Goal: Task Accomplishment & Management: Manage account settings

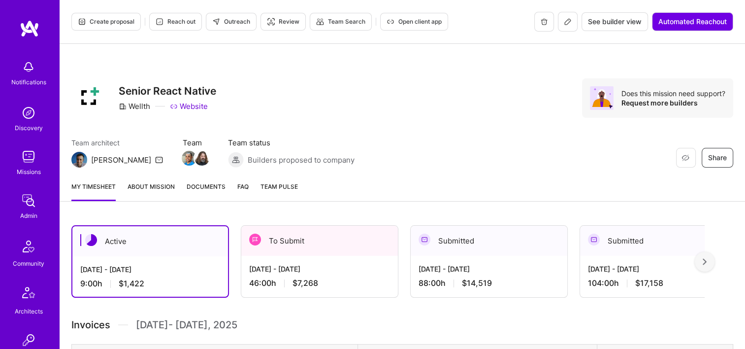
click at [491, 248] on div "Submitted" at bounding box center [489, 240] width 157 height 30
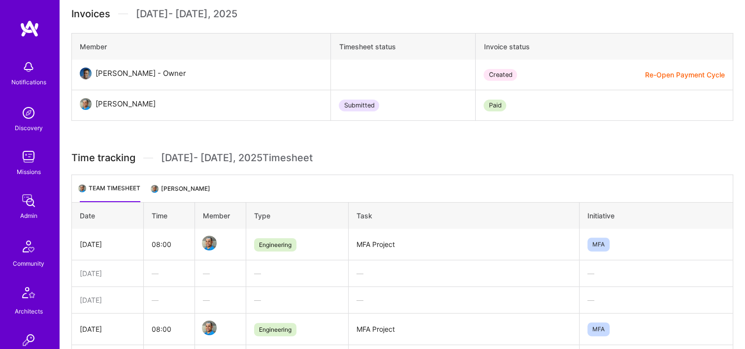
scroll to position [345, 0]
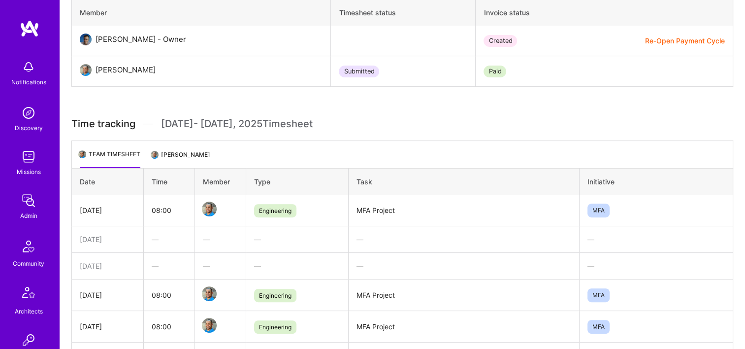
click at [189, 150] on li "Christopher Moore" at bounding box center [181, 158] width 58 height 19
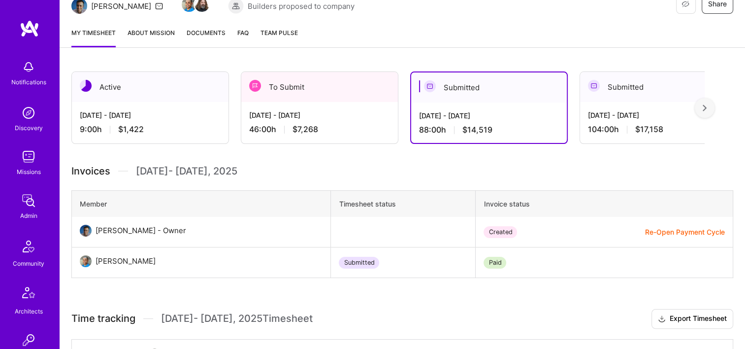
scroll to position [56, 0]
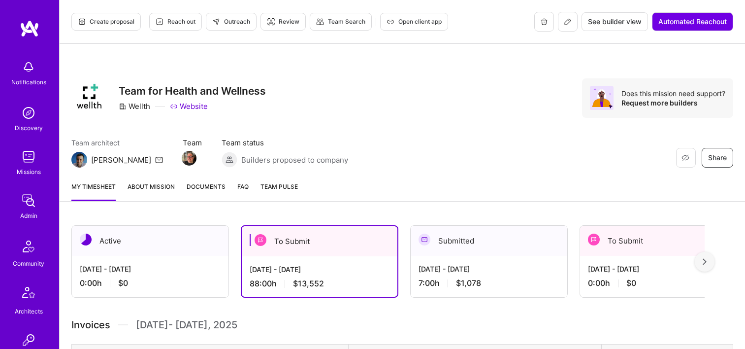
scroll to position [479, 0]
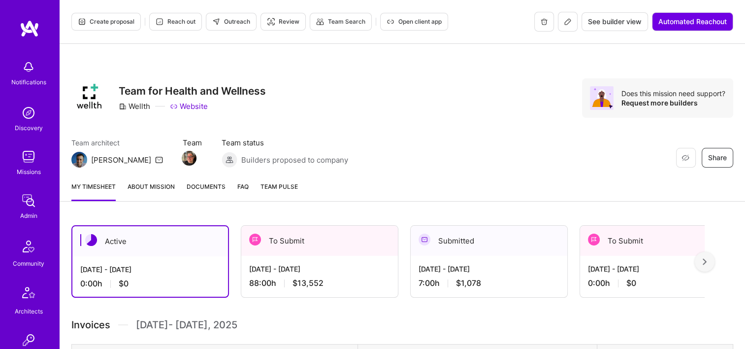
click at [337, 254] on div "To Submit" at bounding box center [319, 240] width 157 height 30
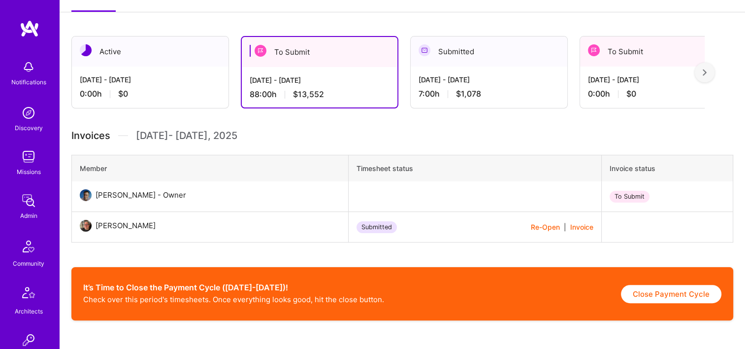
scroll to position [183, 0]
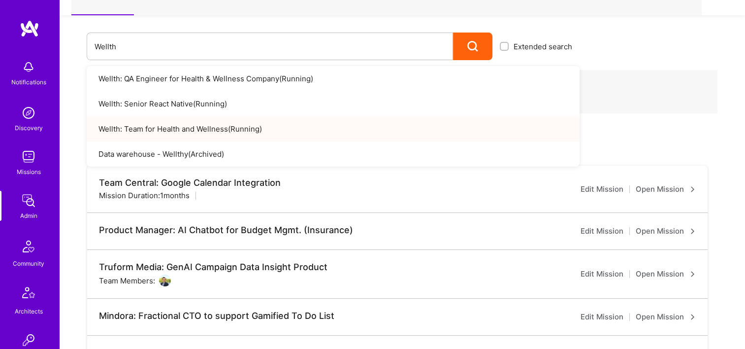
scroll to position [98, 0]
drag, startPoint x: 193, startPoint y: 51, endPoint x: 116, endPoint y: 41, distance: 77.0
click at [65, 47] on div "Wellth Extended search Wellth: QA Engineer for Health & Wellness Company ( Runn…" at bounding box center [320, 37] width 520 height 45
paste input "Parq: Product Manager to build out product strategy and deliver solutions that …"
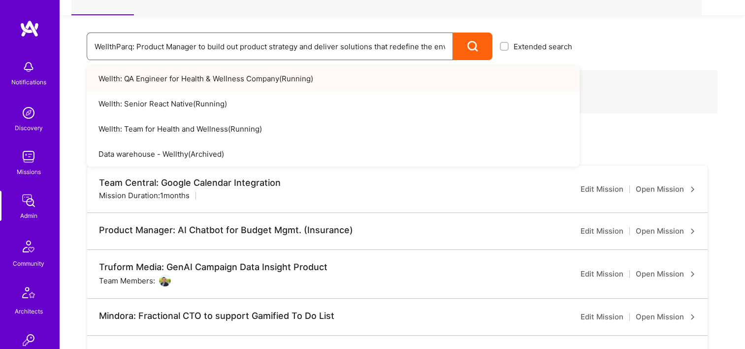
scroll to position [0, 120]
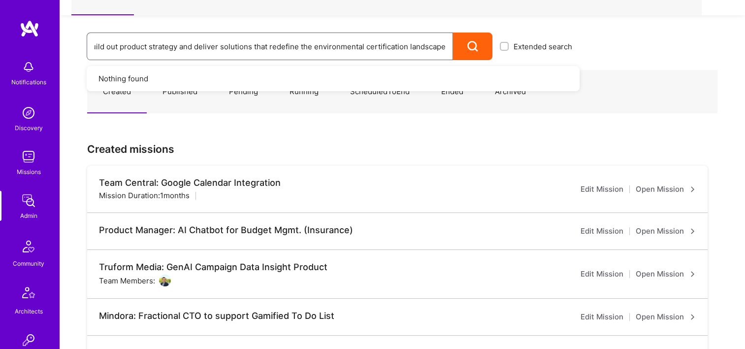
type input "WellthParq: Product Manager to build out product strategy and deliver solutions…"
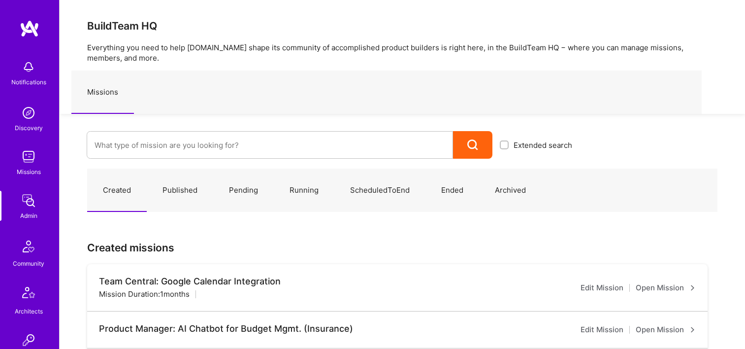
click at [124, 241] on h3 "Created missions" at bounding box center [402, 247] width 630 height 12
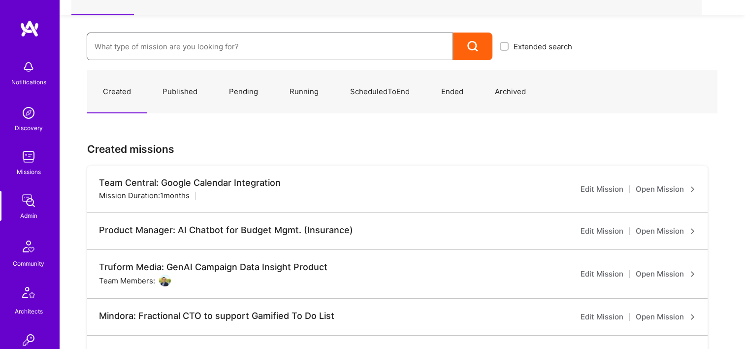
drag, startPoint x: 0, startPoint y: 0, endPoint x: 144, endPoint y: 51, distance: 152.6
click at [144, 53] on input at bounding box center [270, 46] width 351 height 25
paste input "Parq: Product Manager to build out product strategy and deliver solutions that …"
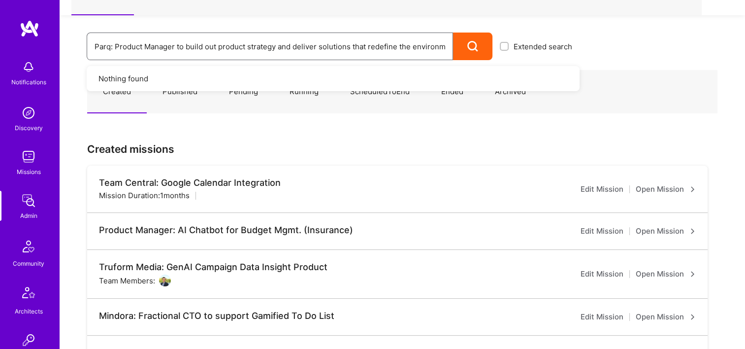
scroll to position [0, 99]
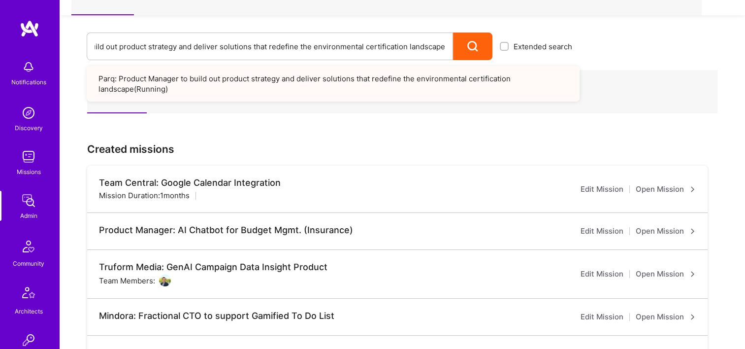
drag, startPoint x: 374, startPoint y: 90, endPoint x: 369, endPoint y: 91, distance: 5.0
drag, startPoint x: 96, startPoint y: 49, endPoint x: 573, endPoint y: 57, distance: 477.6
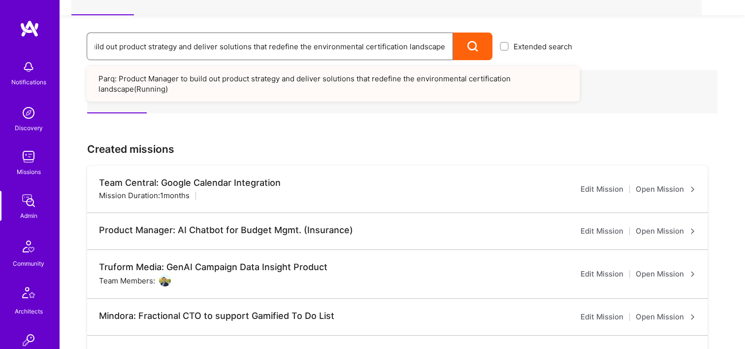
click at [573, 57] on form "Parq: Product Manager to build out product strategy and deliver solutions that …" at bounding box center [333, 46] width 493 height 28
paste input "Kaizen Lab: Team for Offline Replica"
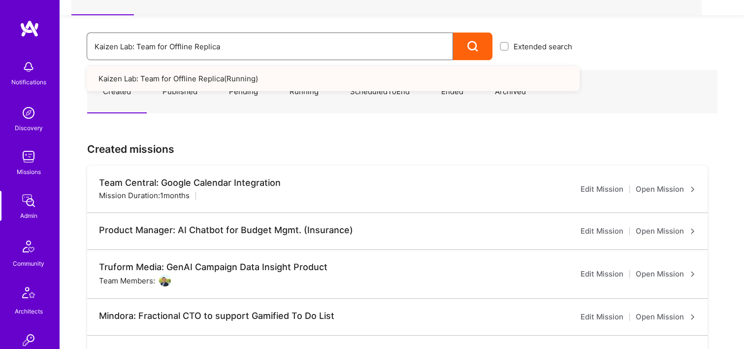
drag, startPoint x: 331, startPoint y: 49, endPoint x: 36, endPoint y: 50, distance: 294.9
click at [46, 51] on div "Notifications Discovery Missions Admin Community Architects Invite Tokens A.Gui…" at bounding box center [372, 279] width 745 height 754
paste input "WSC Sports: Text2Video platform"
drag, startPoint x: 199, startPoint y: 51, endPoint x: 75, endPoint y: 57, distance: 124.2
click at [52, 60] on div "Notifications Discovery Missions Admin Community Architects Invite Tokens A.Gui…" at bounding box center [372, 279] width 745 height 754
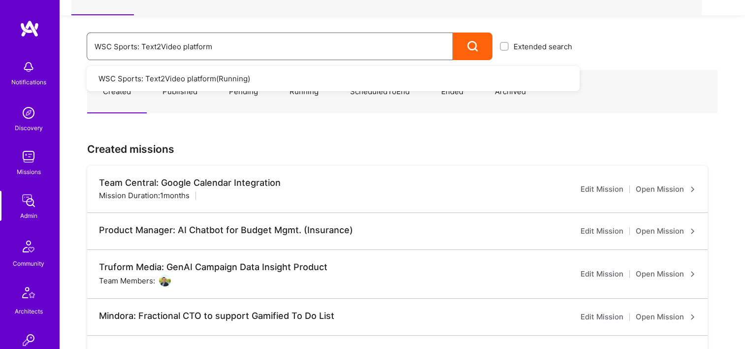
paste input "Real-Time Multilingual Captions"
drag, startPoint x: 258, startPoint y: 39, endPoint x: 69, endPoint y: 45, distance: 188.7
click at [62, 43] on div "WSC Sports: Real-Time Multilingual Captions Extended search WSC Sports: Real-Ti…" at bounding box center [320, 37] width 520 height 45
paste input "Voiceover Capabilitie"
click at [37, 74] on div "Notifications Discovery Missions Admin Community Architects Invite Tokens A.Gui…" at bounding box center [372, 279] width 745 height 754
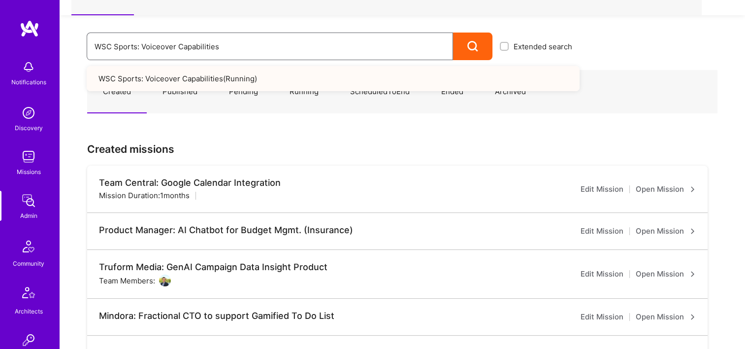
paste input "Syndio: Transformation Engine Modernization"
drag, startPoint x: 258, startPoint y: 43, endPoint x: 101, endPoint y: 48, distance: 157.1
click at [29, 57] on div "Notifications Discovery Missions Admin Community Architects Invite Tokens A.Gui…" at bounding box center [372, 279] width 745 height 754
paste input "Caruso: Rewards Program for Real Estate Portfolio"
drag, startPoint x: 185, startPoint y: 48, endPoint x: 122, endPoint y: 34, distance: 64.5
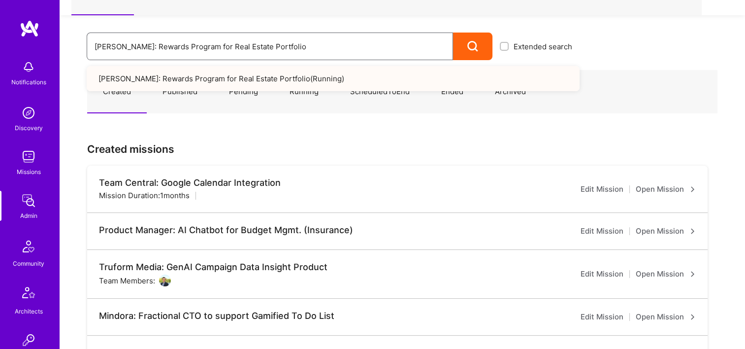
click at [61, 41] on div "Caruso: Rewards Program for Real Estate Portfolio Extended search Caruso: Rewar…" at bounding box center [320, 37] width 520 height 45
drag, startPoint x: 154, startPoint y: 34, endPoint x: 333, endPoint y: 37, distance: 179.2
click at [339, 18] on div "BuildTeam HQ Everything you need to help A.Team shape its community of accompli…" at bounding box center [402, 281] width 686 height 759
drag, startPoint x: 242, startPoint y: 47, endPoint x: 2, endPoint y: 48, distance: 240.3
click at [2, 48] on div "Notifications Discovery Missions Admin Community Architects Invite Tokens A.Gui…" at bounding box center [372, 279] width 745 height 754
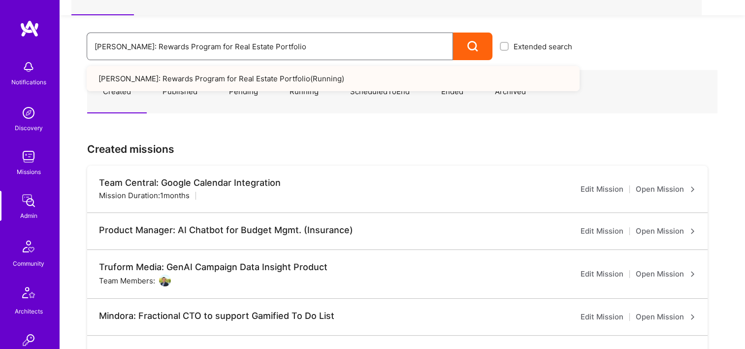
paste input
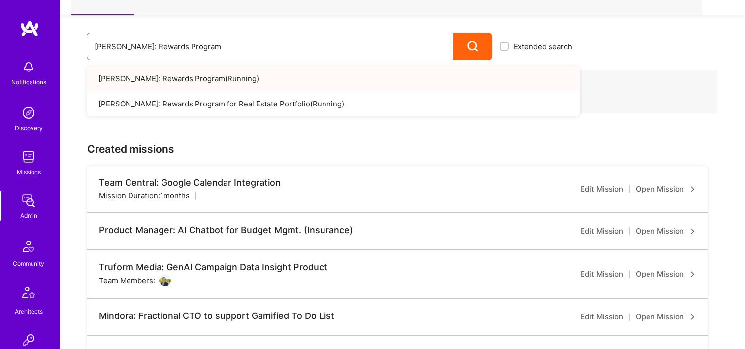
click at [89, 39] on div "Caruso: Rewards Program" at bounding box center [270, 46] width 366 height 28
paste input "Wolt - Fintech: Payments Expansion Te"
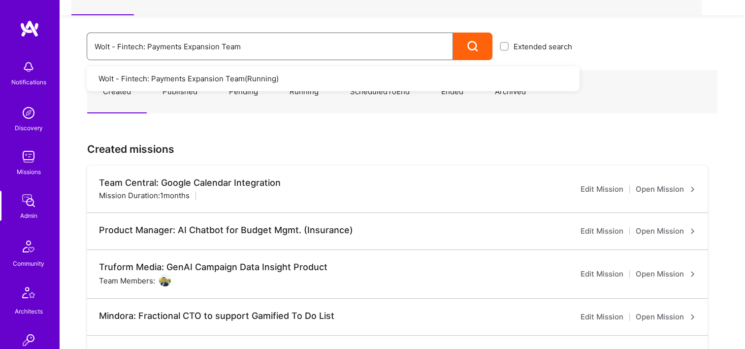
type input "Wolt - Fintech: Payments Expansion Team"
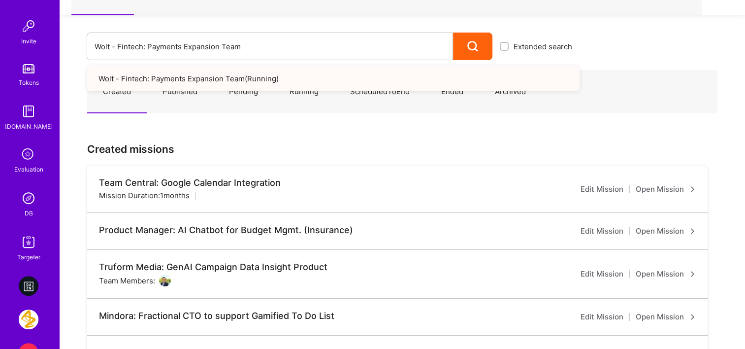
scroll to position [345, 0]
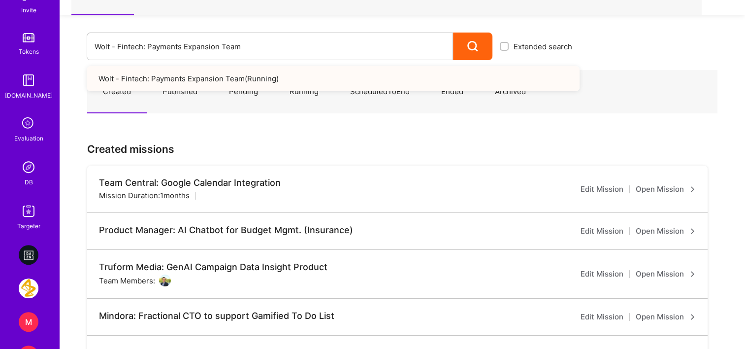
click at [25, 179] on div "DB" at bounding box center [29, 182] width 8 height 10
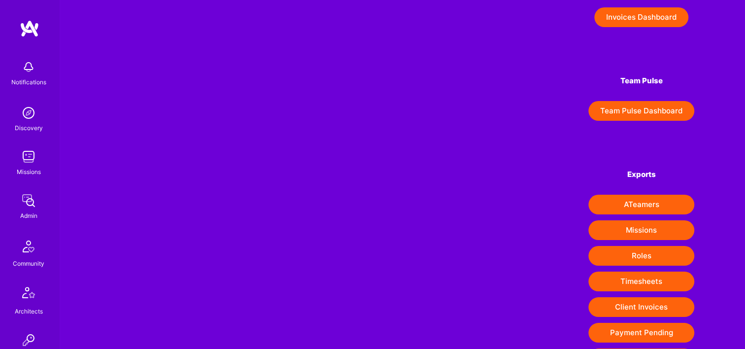
scroll to position [154, 0]
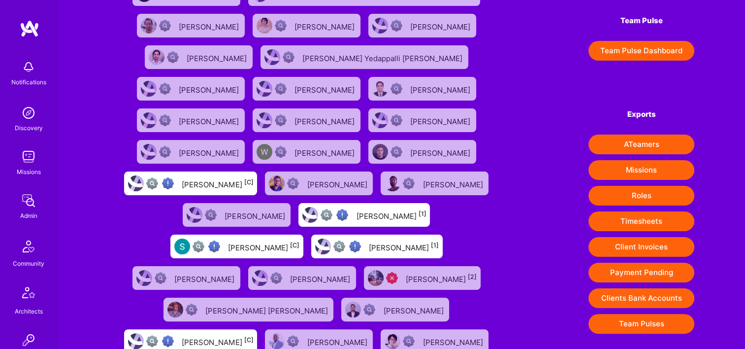
click at [619, 271] on button "Payment Pending" at bounding box center [641, 272] width 106 height 20
drag, startPoint x: 485, startPoint y: 39, endPoint x: 495, endPoint y: 16, distance: 25.3
click at [485, 39] on div "Zoie Zhu Abdul Wadud Chowdhury Carla Ferrando Iranzo Rui Jorge Correia Martins …" at bounding box center [306, 246] width 392 height 599
click at [32, 207] on img at bounding box center [29, 201] width 20 height 20
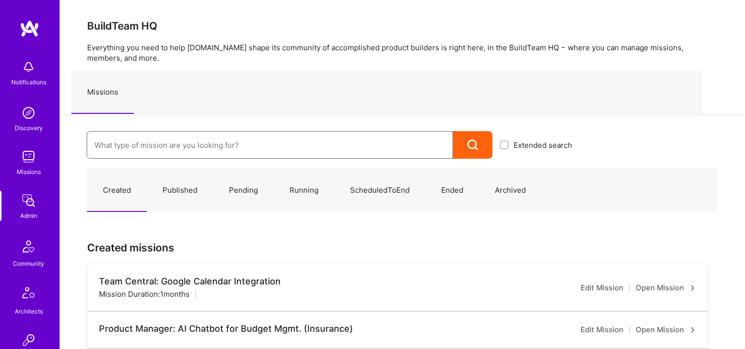
click at [263, 141] on input at bounding box center [270, 144] width 351 height 25
paste input "Dare Olonoh"
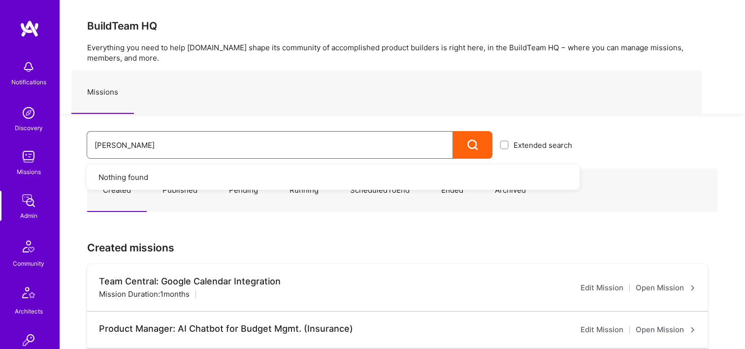
drag, startPoint x: 152, startPoint y: 144, endPoint x: 108, endPoint y: 149, distance: 44.6
paste input "Craft: Sales productivity mobile app with voice features"
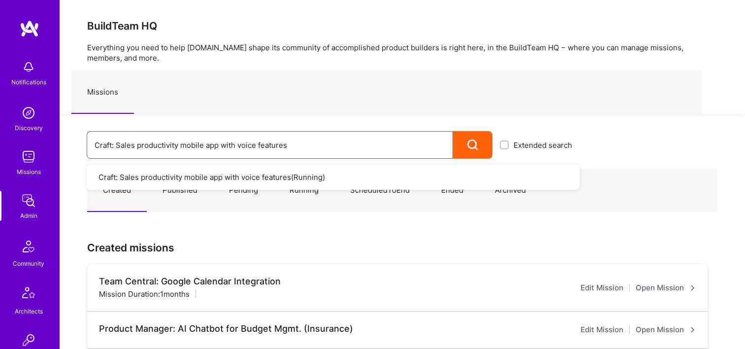
drag, startPoint x: 295, startPoint y: 144, endPoint x: 75, endPoint y: 142, distance: 220.6
paste input "240 Certification: Zoho Developer"
drag, startPoint x: 270, startPoint y: 143, endPoint x: 142, endPoint y: 160, distance: 129.0
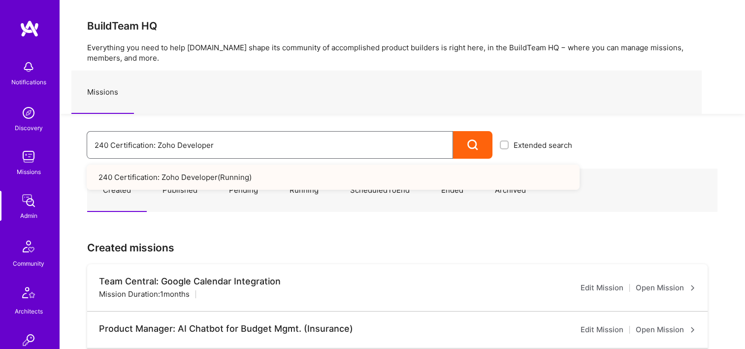
paste input "AI Trader: AI Trading Platform"
drag, startPoint x: 242, startPoint y: 170, endPoint x: 239, endPoint y: 177, distance: 8.1
drag, startPoint x: 193, startPoint y: 139, endPoint x: 96, endPoint y: 136, distance: 97.1
click at [96, 136] on input "AI Trader: AI Trading Platform" at bounding box center [270, 144] width 351 height 25
paste input "ldea: Transforming Behavior Change Through AI-Driven Coaching"
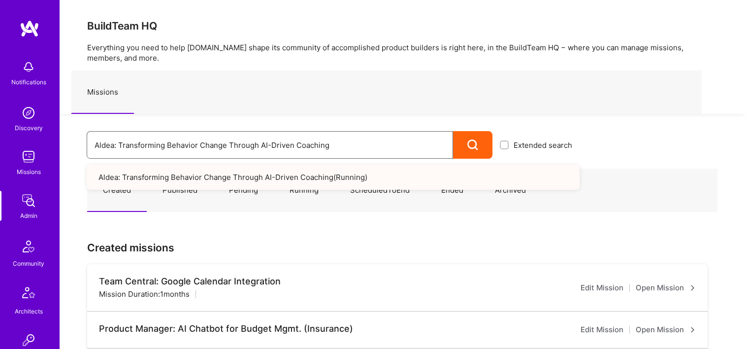
drag, startPoint x: 331, startPoint y: 141, endPoint x: 19, endPoint y: 145, distance: 312.2
paste input "nguleris: BIMsmart AI MVP"
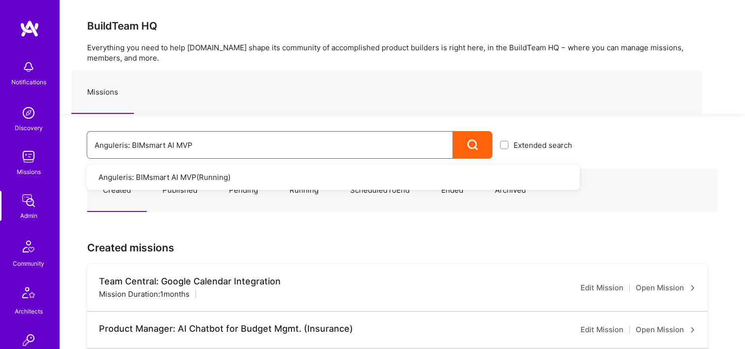
drag, startPoint x: 161, startPoint y: 143, endPoint x: 84, endPoint y: 146, distance: 77.8
click at [62, 152] on div "Anguleris: BIMsmart AI MVP Extended search Anguleris: BIMsmart AI MVP ( Running…" at bounding box center [320, 136] width 520 height 45
paste input "Counter Health: Team for Counter Health"
type input "Counter Health: Team for Counter Health"
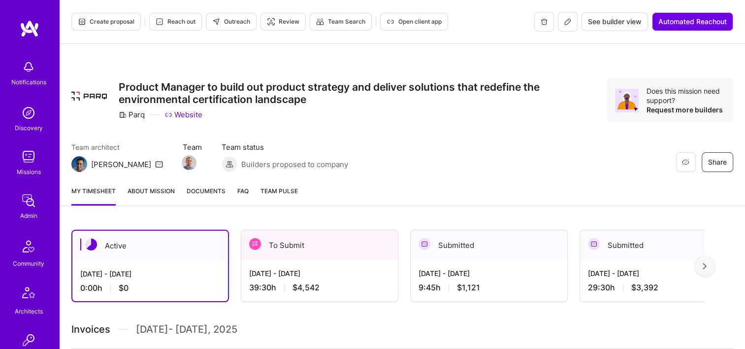
click at [199, 193] on span "Documents" at bounding box center [206, 191] width 39 height 10
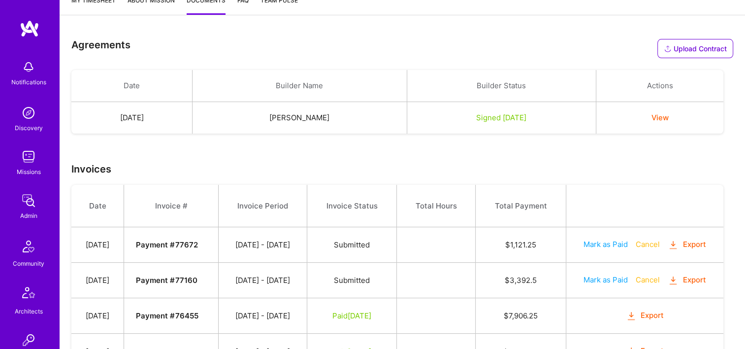
scroll to position [295, 0]
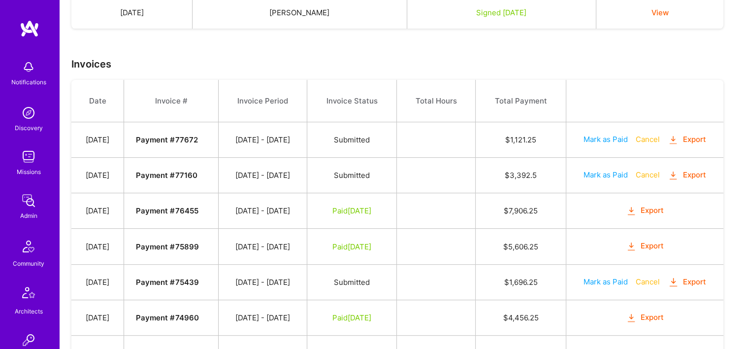
click at [608, 177] on button "Mark as Paid" at bounding box center [605, 174] width 44 height 10
select select "9"
select select "2"
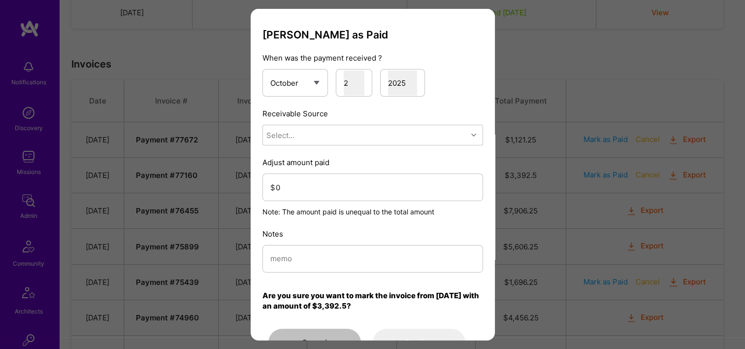
click at [356, 152] on div "Mark Invoice as Paid When was the payment received ? January February March Apr…" at bounding box center [372, 192] width 221 height 327
click at [345, 135] on div "Select..." at bounding box center [365, 135] width 204 height 20
click at [336, 193] on div "Stripe" at bounding box center [372, 197] width 221 height 18
click at [333, 190] on input "0" at bounding box center [375, 186] width 199 height 25
type input "2"
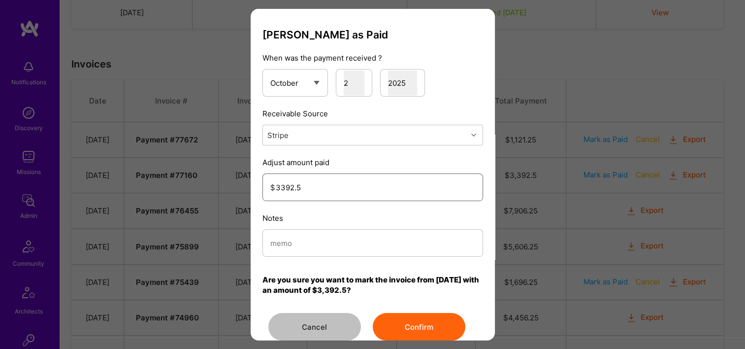
type input "3392.5"
click at [340, 230] on div "Notes" at bounding box center [372, 235] width 221 height 44
click at [342, 242] on input "modal" at bounding box center [372, 242] width 205 height 25
type input "Reconciled from Stripe"
click at [413, 336] on button "Confirm" at bounding box center [419, 327] width 93 height 28
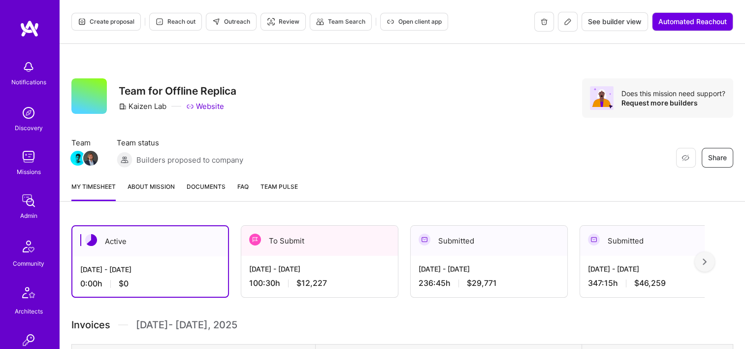
click at [205, 186] on span "Documents" at bounding box center [206, 186] width 39 height 10
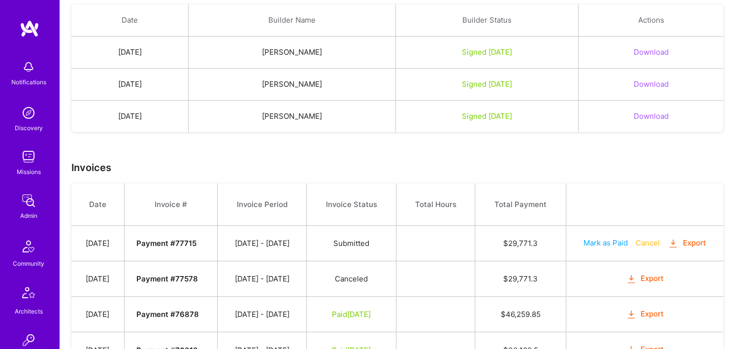
scroll to position [301, 0]
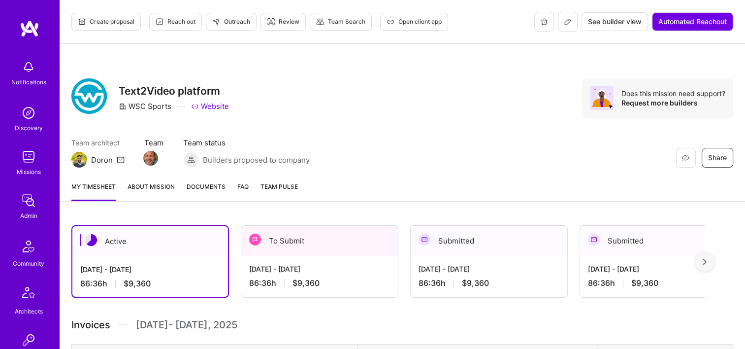
click at [207, 190] on span "Documents" at bounding box center [206, 186] width 39 height 10
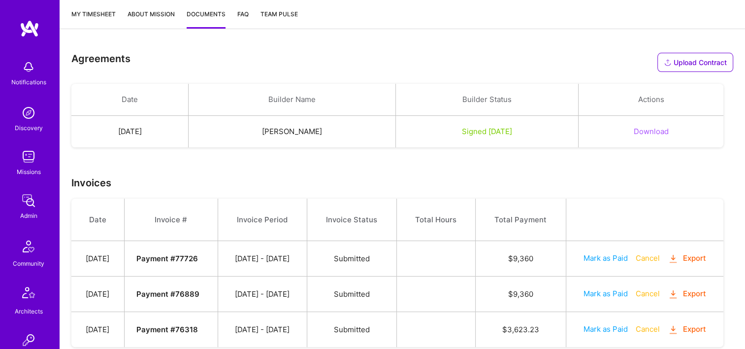
scroll to position [202, 0]
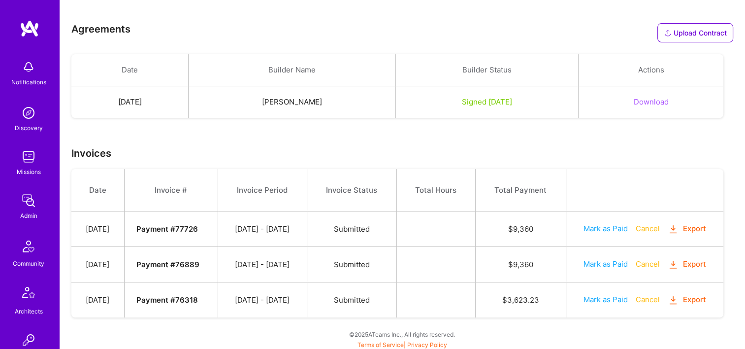
click at [605, 298] on button "Mark as Paid" at bounding box center [605, 299] width 44 height 10
select select "9"
select select "2"
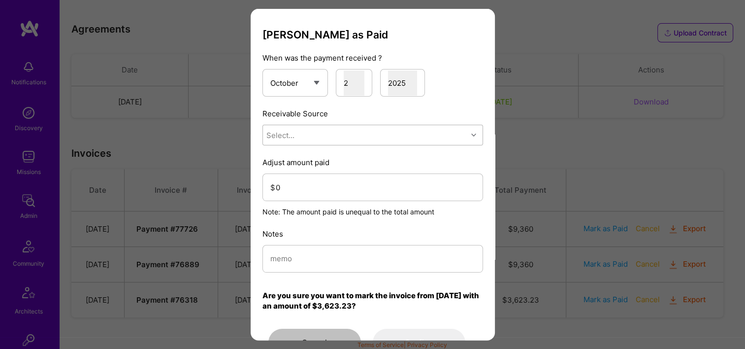
click at [328, 133] on div "Select..." at bounding box center [365, 135] width 204 height 20
click at [309, 191] on div "Stripe" at bounding box center [372, 197] width 221 height 18
click at [309, 192] on input "0" at bounding box center [375, 186] width 199 height 25
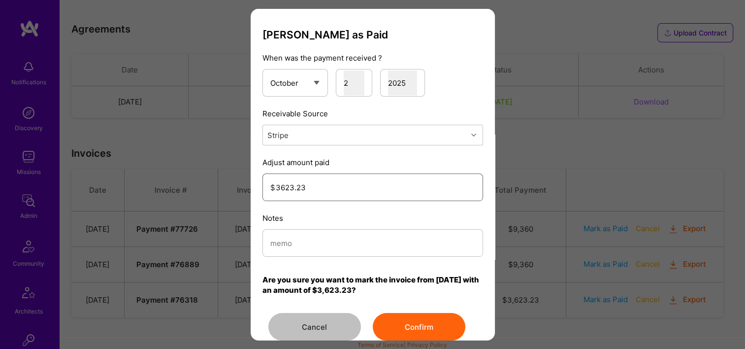
type input "3623.23"
click at [309, 242] on input "modal" at bounding box center [372, 242] width 205 height 25
type input "Reconciled from Stripe"
click at [397, 315] on button "Confirm" at bounding box center [419, 327] width 93 height 28
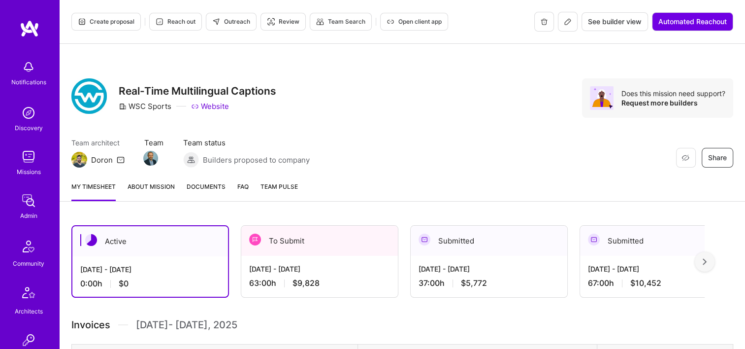
click at [210, 193] on link "Documents" at bounding box center [206, 191] width 39 height 20
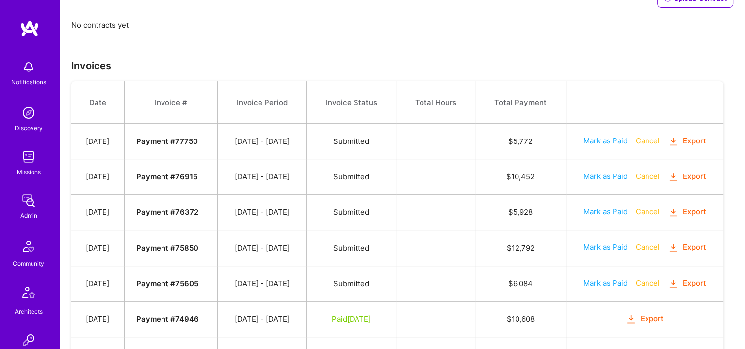
scroll to position [253, 0]
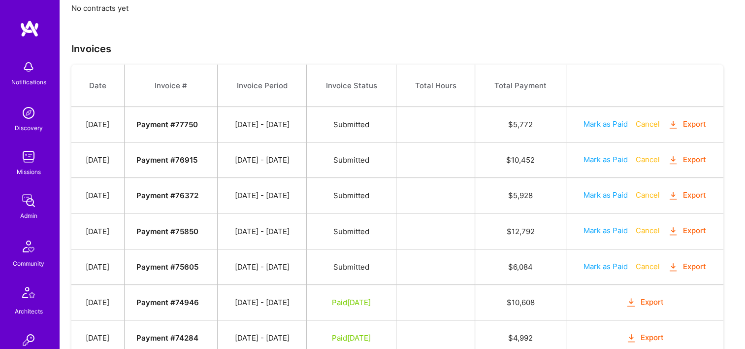
click at [603, 190] on button "Mark as Paid" at bounding box center [605, 195] width 44 height 10
select select "9"
select select "2"
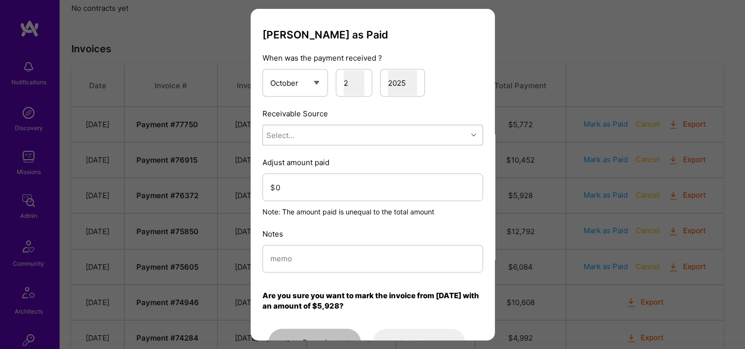
click at [291, 132] on div "Select..." at bounding box center [280, 134] width 28 height 10
click at [312, 194] on div "Stripe" at bounding box center [372, 197] width 221 height 18
click at [311, 188] on input "0" at bounding box center [375, 186] width 199 height 25
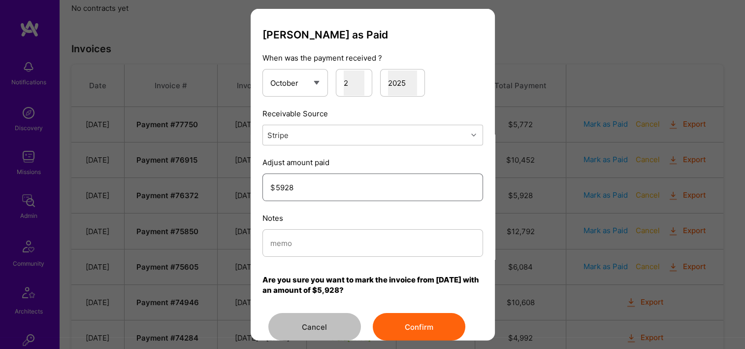
type input "5928"
click at [331, 239] on input "modal" at bounding box center [372, 242] width 205 height 25
type input "r"
type input "Reconciled from Stripe"
click at [432, 323] on button "Confirm" at bounding box center [419, 327] width 93 height 28
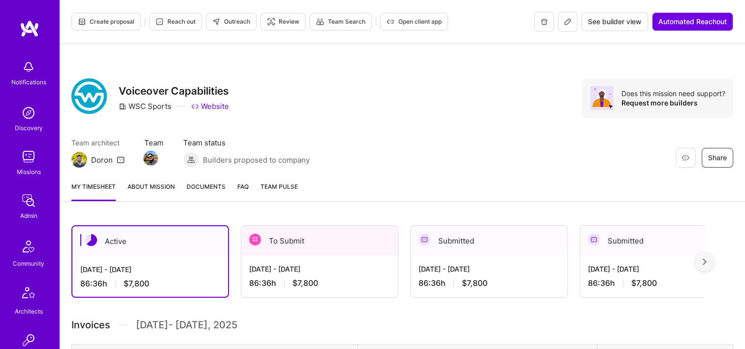
click at [216, 190] on span "Documents" at bounding box center [206, 186] width 39 height 10
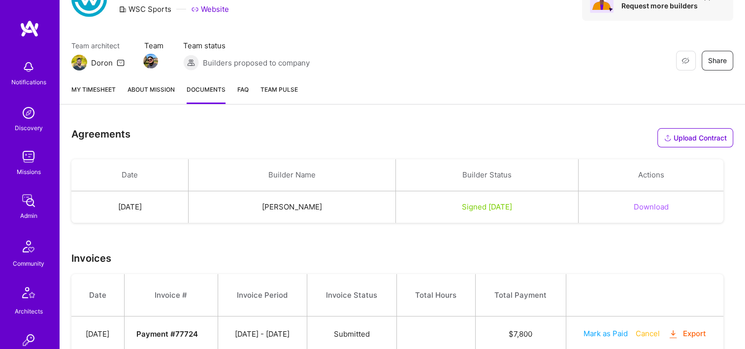
scroll to position [202, 0]
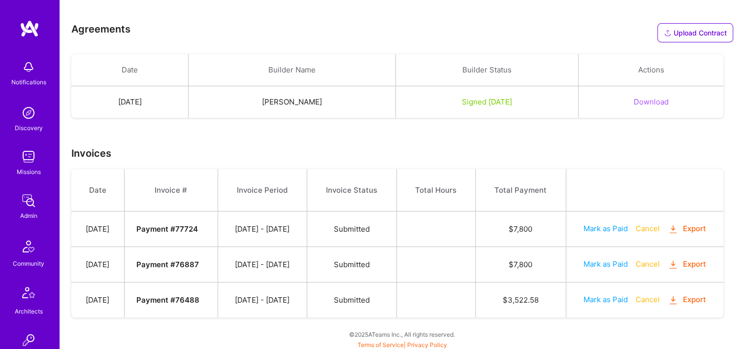
click at [595, 298] on button "Mark as Paid" at bounding box center [605, 299] width 44 height 10
select select "9"
select select "2"
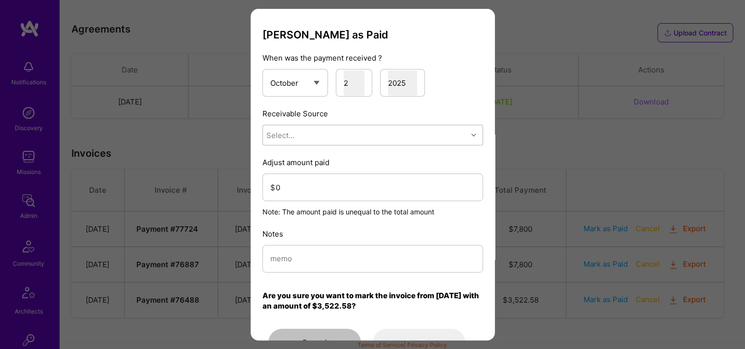
click at [304, 137] on div "Select..." at bounding box center [365, 135] width 204 height 20
click at [303, 191] on div "Stripe" at bounding box center [372, 197] width 221 height 18
click at [302, 193] on input "0" at bounding box center [375, 186] width 199 height 25
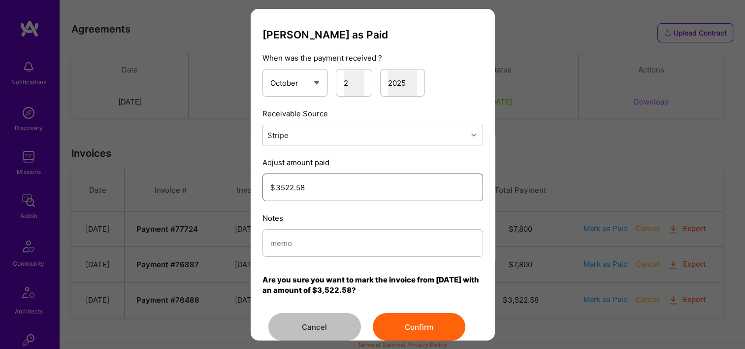
type input "3522.58"
click at [295, 247] on input "modal" at bounding box center [372, 242] width 205 height 25
type input "Reconciled from Stripe"
click at [414, 329] on button "Confirm" at bounding box center [419, 327] width 93 height 28
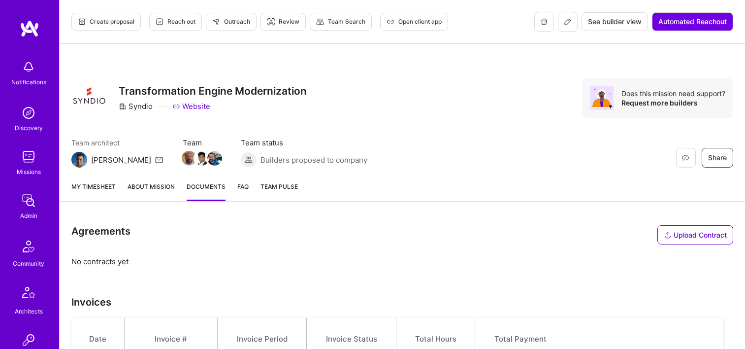
scroll to position [114, 0]
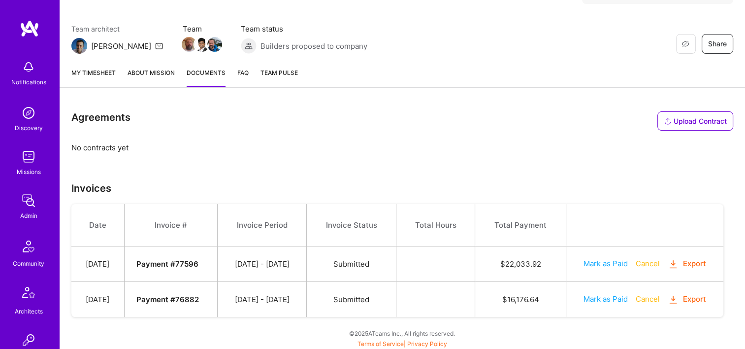
click at [609, 297] on button "Mark as Paid" at bounding box center [605, 298] width 44 height 10
select select "9"
select select "2"
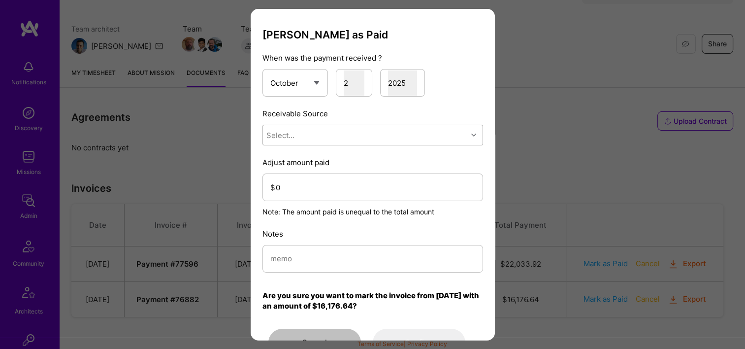
click at [326, 143] on div "Select..." at bounding box center [365, 135] width 204 height 20
click at [338, 192] on div "Stripe" at bounding box center [372, 197] width 221 height 18
click at [319, 189] on input "0" at bounding box center [375, 186] width 199 height 25
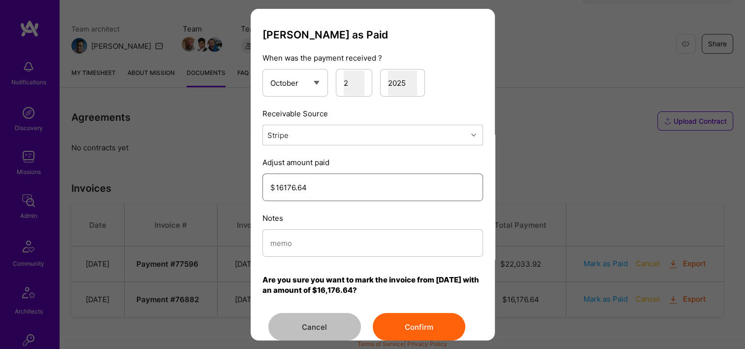
type input "16176.64"
click at [300, 247] on input "modal" at bounding box center [372, 242] width 205 height 25
type input "Reconciled from Stripe"
click at [418, 328] on button "Confirm" at bounding box center [419, 327] width 93 height 28
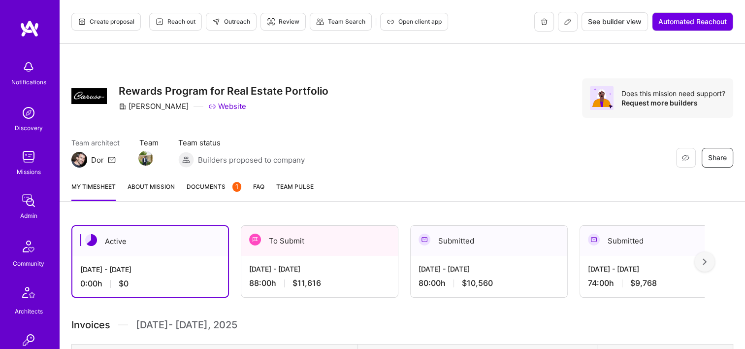
click at [193, 190] on span "Documents 1" at bounding box center [214, 186] width 55 height 10
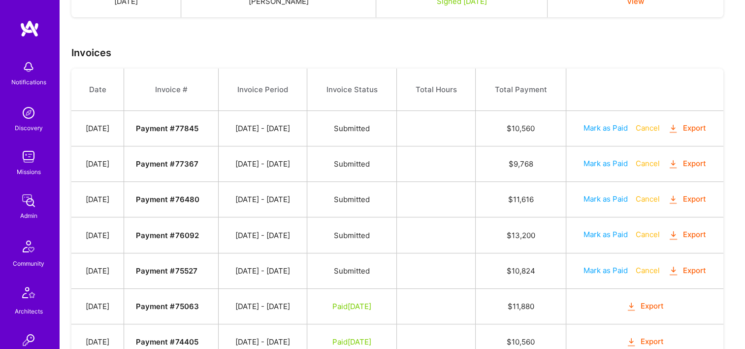
scroll to position [419, 0]
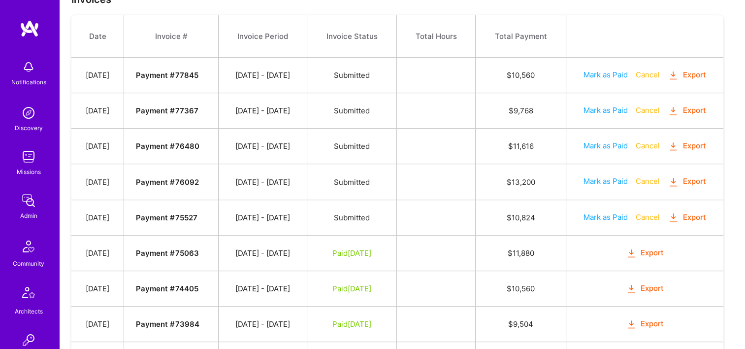
click at [598, 217] on button "Mark as Paid" at bounding box center [605, 217] width 44 height 10
select select "9"
select select "2"
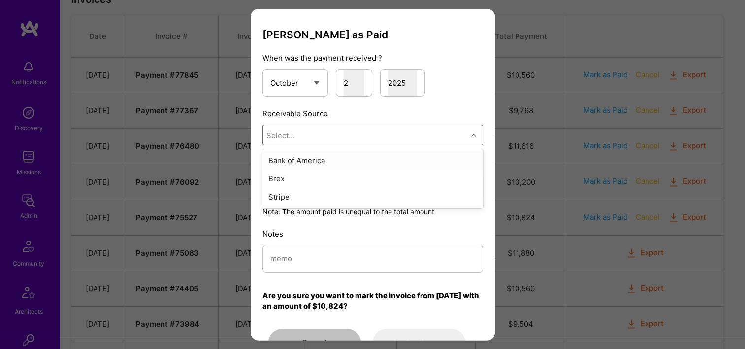
click at [359, 133] on div "Select..." at bounding box center [365, 135] width 204 height 20
click at [332, 190] on div "Stripe" at bounding box center [372, 197] width 221 height 18
click at [314, 134] on div "Stripe" at bounding box center [365, 135] width 204 height 20
click at [313, 171] on div "Brex" at bounding box center [372, 178] width 221 height 18
click at [313, 172] on div "Adjust amount paid $ 0 Note: The amount paid is unequal to the total amount" at bounding box center [372, 187] width 221 height 60
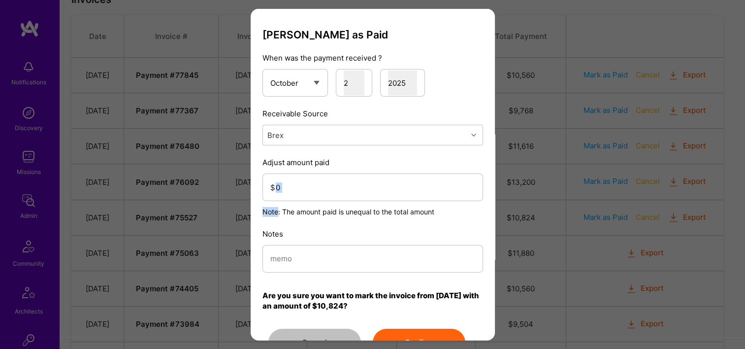
drag, startPoint x: 313, startPoint y: 172, endPoint x: 313, endPoint y: 185, distance: 13.3
click at [315, 182] on input "0" at bounding box center [375, 186] width 199 height 25
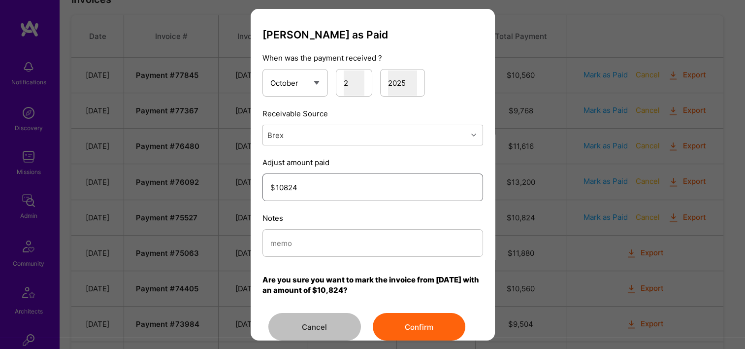
type input "10824"
click at [288, 244] on input "modal" at bounding box center [372, 242] width 205 height 25
type input "Reconciled from Stripe"
click at [439, 320] on button "Confirm" at bounding box center [419, 327] width 93 height 28
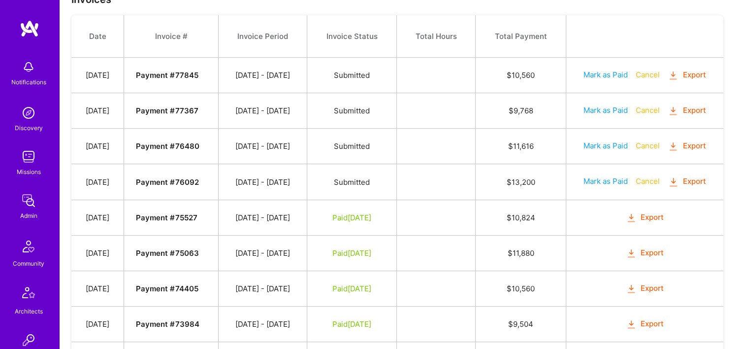
click at [605, 182] on button "Mark as Paid" at bounding box center [605, 181] width 44 height 10
select select "9"
select select "2"
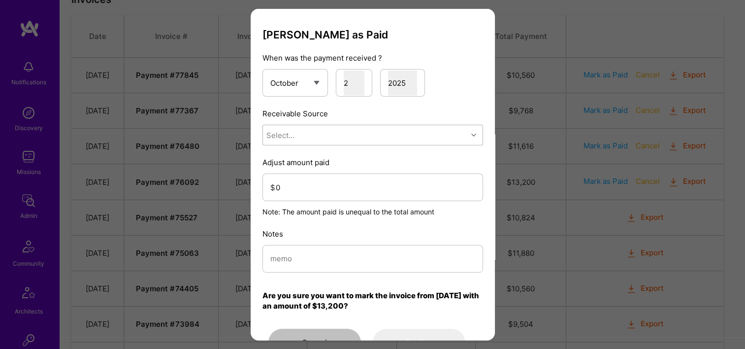
click at [312, 142] on div "Select..." at bounding box center [365, 135] width 204 height 20
click at [318, 195] on div "Stripe" at bounding box center [372, 197] width 221 height 18
click at [317, 186] on input "0" at bounding box center [375, 186] width 199 height 25
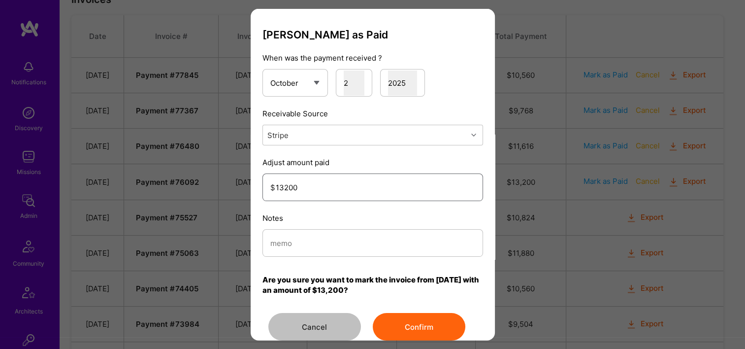
type input "13200"
click at [330, 243] on input "modal" at bounding box center [372, 242] width 205 height 25
drag, startPoint x: 360, startPoint y: 244, endPoint x: 330, endPoint y: 240, distance: 30.8
click at [330, 240] on input "Reconciled from Stripe" at bounding box center [372, 242] width 205 height 25
type input "Reconciled from Brex"
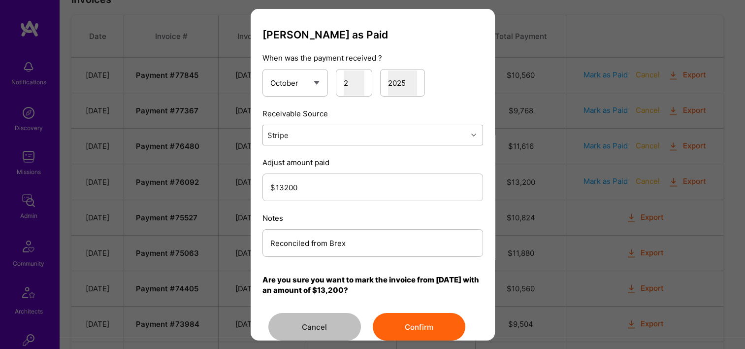
click at [337, 138] on div "Stripe" at bounding box center [365, 135] width 204 height 20
click at [330, 177] on div "Brex" at bounding box center [372, 178] width 221 height 18
click at [410, 331] on button "Confirm" at bounding box center [419, 327] width 93 height 28
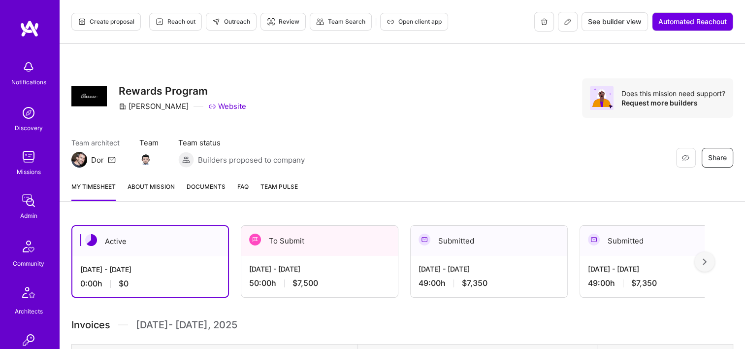
click at [207, 197] on link "Documents" at bounding box center [206, 191] width 39 height 20
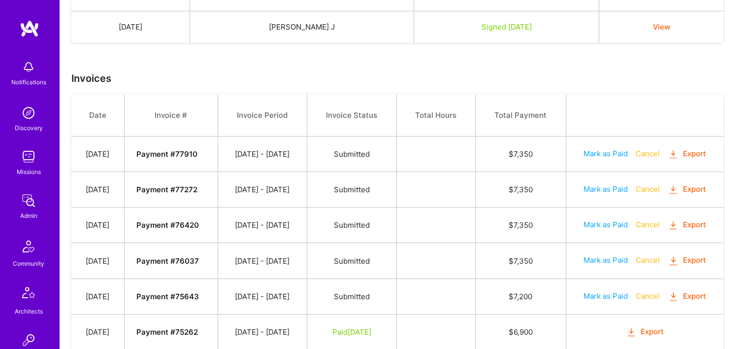
scroll to position [355, 0]
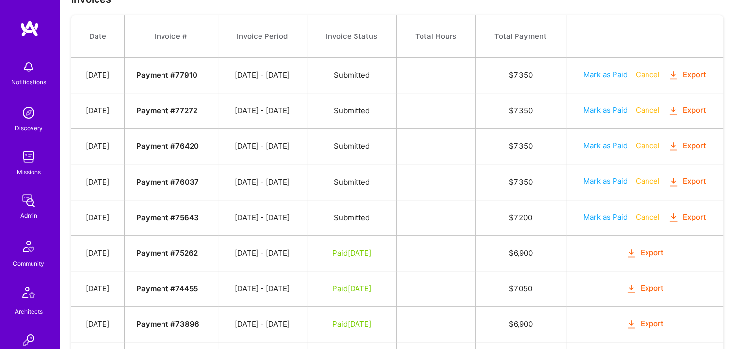
click at [591, 217] on button "Mark as Paid" at bounding box center [605, 217] width 44 height 10
select select "9"
select select "2"
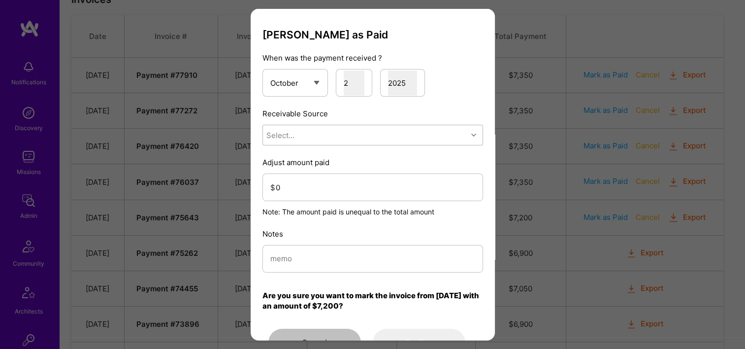
click at [347, 127] on div "Select..." at bounding box center [365, 135] width 204 height 20
click at [325, 183] on div "Brex" at bounding box center [372, 178] width 221 height 18
click at [320, 187] on input "0" at bounding box center [375, 186] width 199 height 25
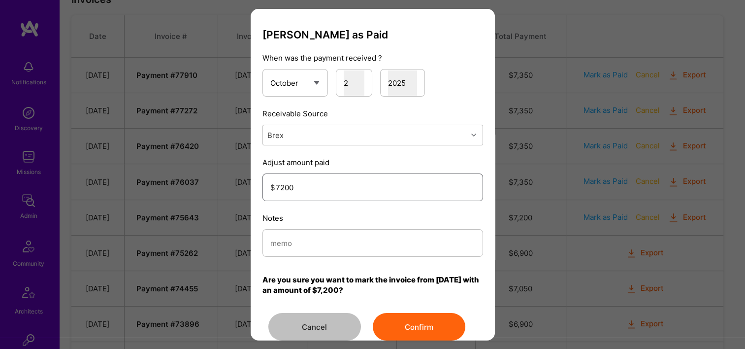
type input "7200"
click at [337, 236] on input "modal" at bounding box center [372, 242] width 205 height 25
type input "Reconciled from Brex"
click at [410, 312] on div "[PERSON_NAME] as Paid When was the payment received ? January February March Ap…" at bounding box center [372, 185] width 221 height 312
click at [431, 318] on button "Confirm" at bounding box center [419, 327] width 93 height 28
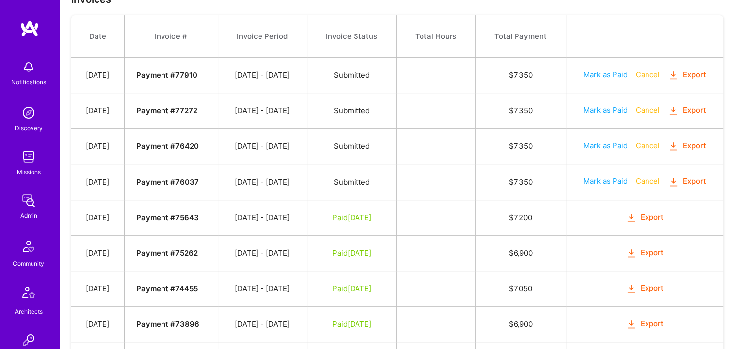
click at [601, 180] on button "Mark as Paid" at bounding box center [605, 181] width 44 height 10
select select "9"
select select "2"
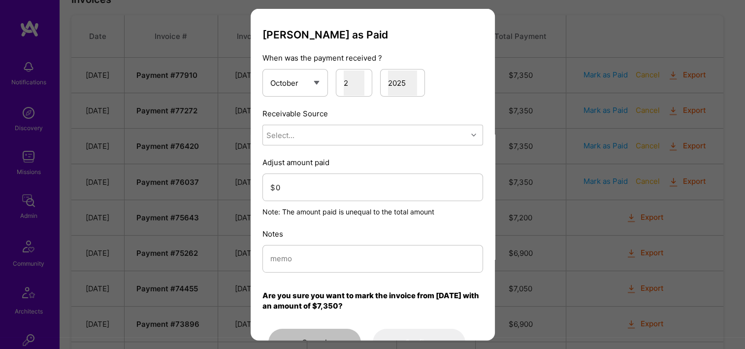
click at [313, 149] on div "[PERSON_NAME] as Paid When was the payment received ? January February March Ap…" at bounding box center [372, 192] width 221 height 327
drag, startPoint x: 309, startPoint y: 138, endPoint x: 309, endPoint y: 146, distance: 7.9
click at [309, 138] on div "Select..." at bounding box center [365, 135] width 204 height 20
click at [314, 179] on div "Brex" at bounding box center [372, 178] width 221 height 18
click at [321, 180] on input "0" at bounding box center [375, 186] width 199 height 25
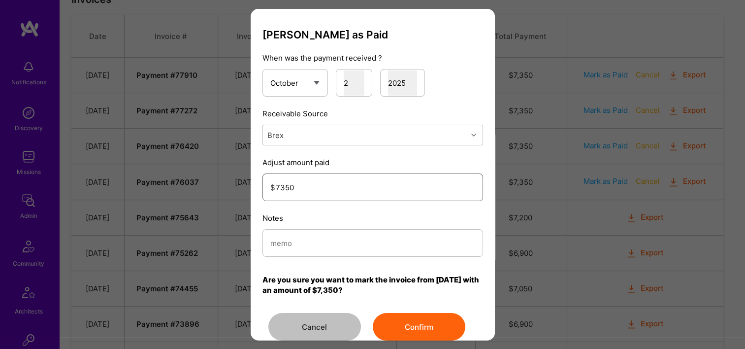
type input "7350"
click at [304, 246] on input "modal" at bounding box center [372, 242] width 205 height 25
type input "Reconciled from Brex"
click at [403, 326] on button "Confirm" at bounding box center [419, 327] width 93 height 28
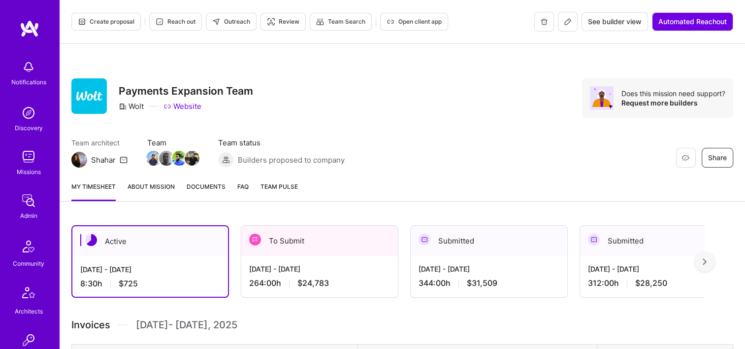
click at [213, 186] on span "Documents" at bounding box center [206, 186] width 39 height 10
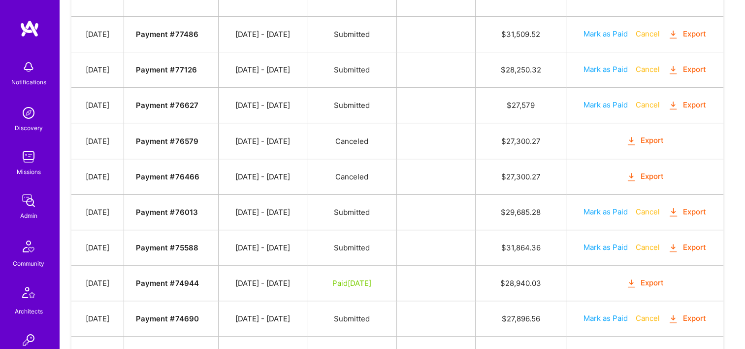
scroll to position [542, 0]
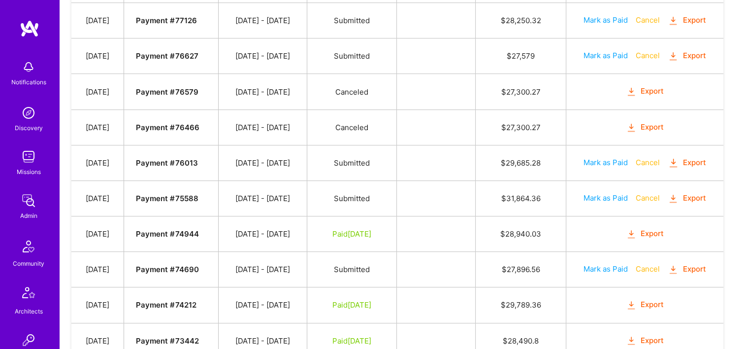
click at [602, 263] on button "Mark as Paid" at bounding box center [605, 268] width 44 height 10
select select "9"
select select "2"
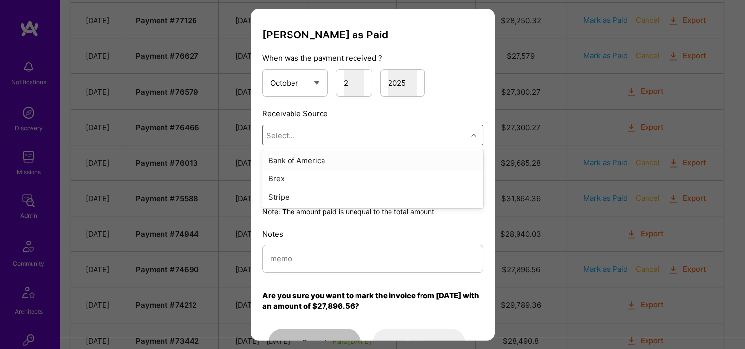
click at [324, 130] on div "Select..." at bounding box center [365, 135] width 204 height 20
click at [325, 165] on div "Bank of America" at bounding box center [372, 160] width 221 height 18
click at [327, 202] on div "Adjust amount paid $ 0 Note: The amount paid is unequal to the total amount" at bounding box center [372, 187] width 221 height 60
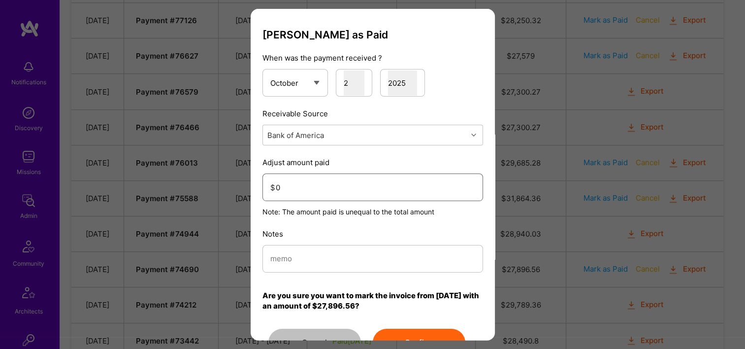
click at [324, 193] on input "0" at bounding box center [375, 186] width 199 height 25
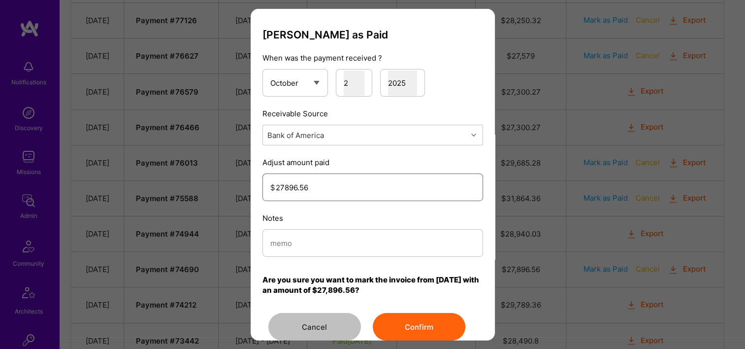
type input "27896.56"
click at [343, 250] on input "modal" at bounding box center [372, 242] width 205 height 25
type input "r"
type input "Reconciled from BoA"
drag, startPoint x: 438, startPoint y: 339, endPoint x: 425, endPoint y: 327, distance: 17.4
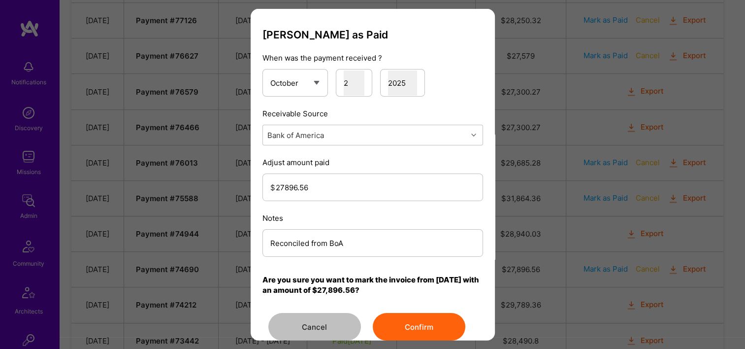
click at [435, 338] on button "Confirm" at bounding box center [419, 327] width 93 height 28
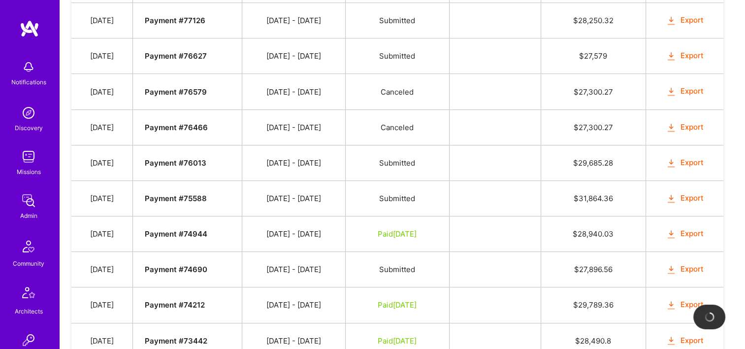
click at [425, 326] on td "Paid Jun 26, 2025" at bounding box center [397, 339] width 104 height 35
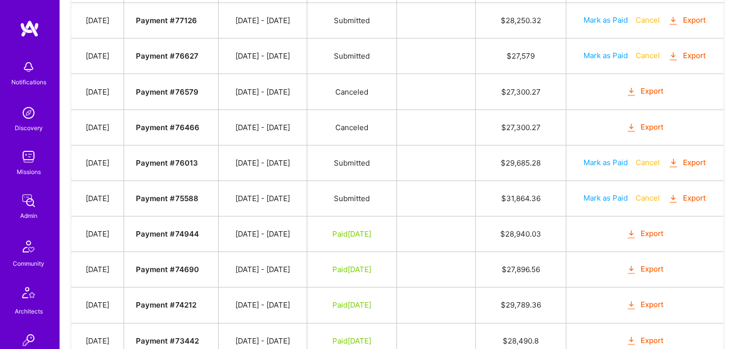
click at [600, 159] on button "Mark as Paid" at bounding box center [605, 162] width 44 height 10
select select "9"
select select "2"
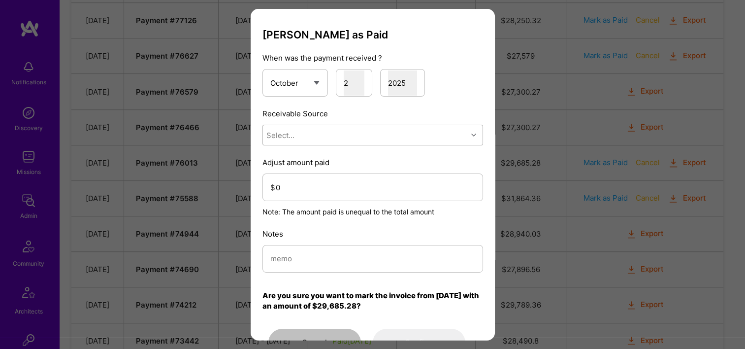
click at [336, 137] on div "Select..." at bounding box center [365, 135] width 204 height 20
click at [321, 170] on div "Brex" at bounding box center [372, 178] width 221 height 18
click at [318, 138] on div "Brex" at bounding box center [365, 135] width 204 height 20
click at [319, 159] on div "Bank of America" at bounding box center [372, 160] width 221 height 18
click at [317, 178] on input "0" at bounding box center [375, 186] width 199 height 25
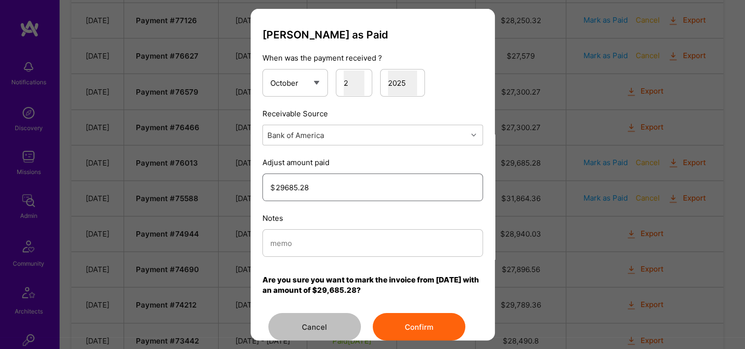
type input "29685.28"
click at [330, 267] on div "Mark Invoice as Paid When was the payment received ? January February March Apr…" at bounding box center [372, 185] width 221 height 312
click at [337, 230] on input "modal" at bounding box center [372, 242] width 205 height 25
type input "Reconciled from BoA"
click at [418, 332] on button "Confirm" at bounding box center [419, 327] width 93 height 28
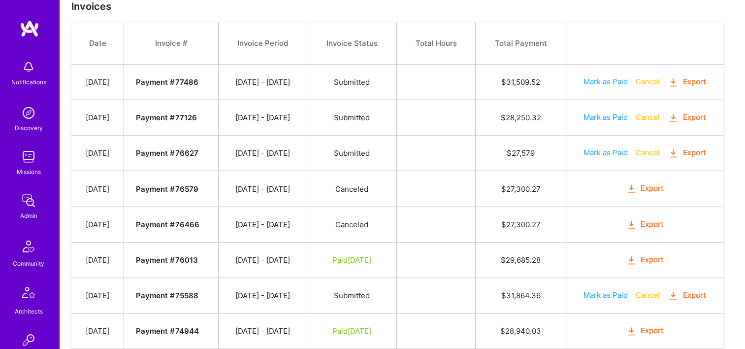
scroll to position [443, 0]
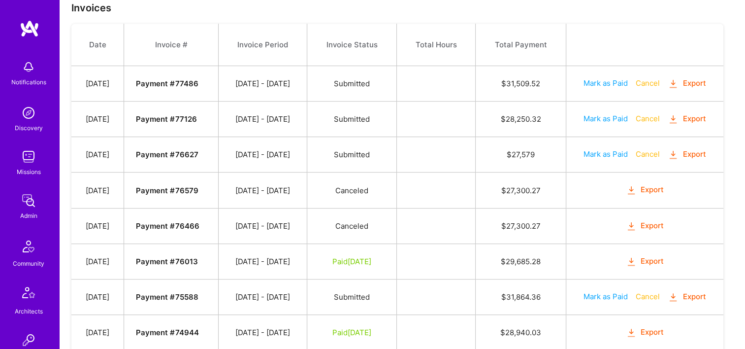
click at [603, 115] on button "Mark as Paid" at bounding box center [605, 118] width 44 height 10
select select "9"
select select "2"
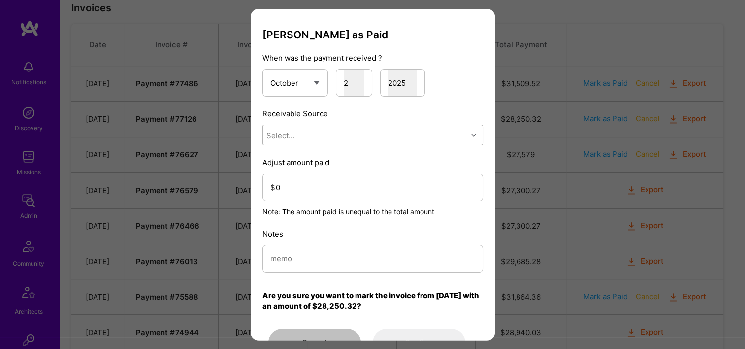
click at [377, 135] on div "Select..." at bounding box center [365, 135] width 204 height 20
click at [346, 161] on div "Bank of America" at bounding box center [372, 160] width 221 height 18
click at [341, 196] on input "0" at bounding box center [375, 186] width 199 height 25
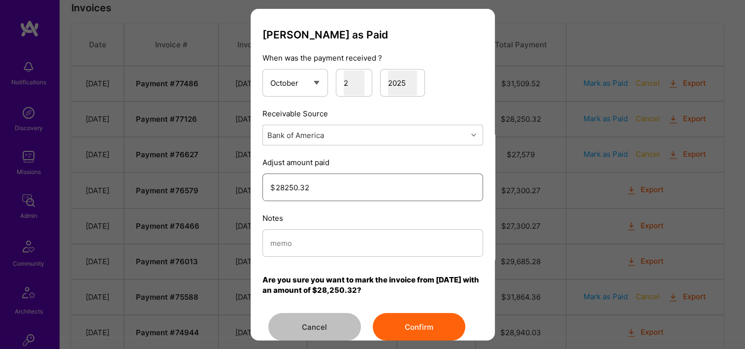
type input "28250.32"
click at [323, 241] on input "modal" at bounding box center [372, 242] width 205 height 25
type input "Reconciled from BoA"
click at [402, 328] on button "Confirm" at bounding box center [419, 327] width 93 height 28
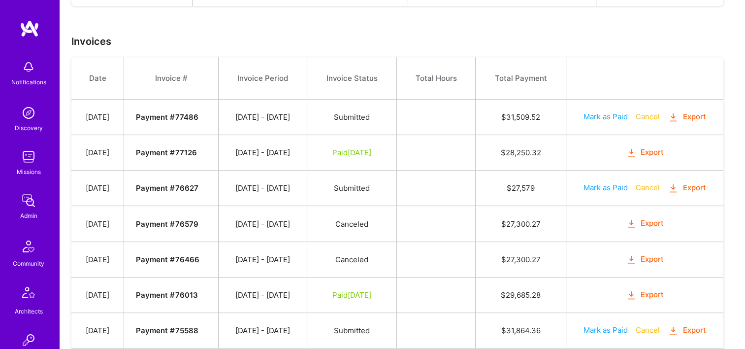
scroll to position [394, 0]
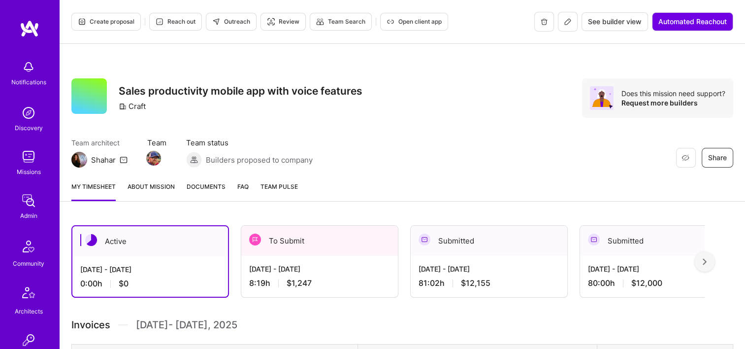
click at [199, 188] on span "Documents" at bounding box center [206, 186] width 39 height 10
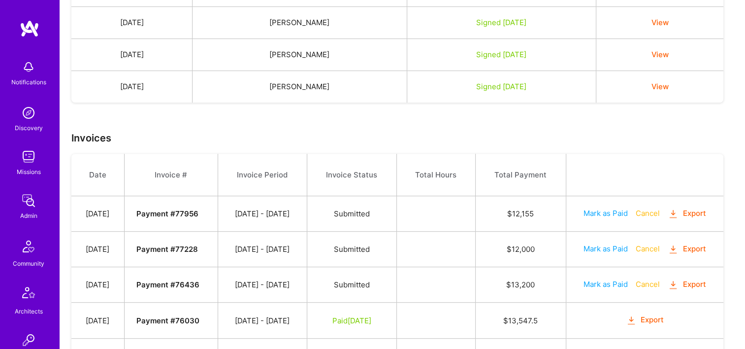
scroll to position [561, 0]
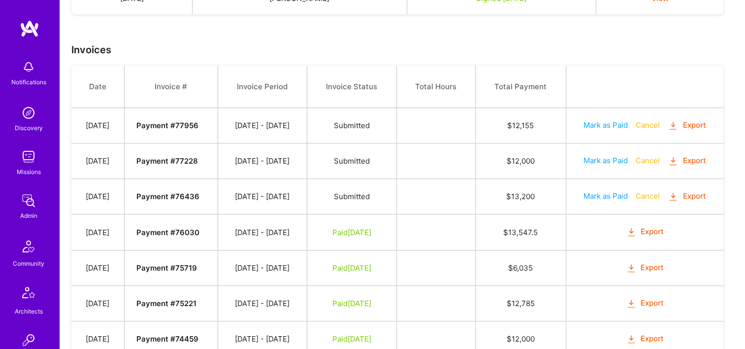
click at [685, 194] on button "Export" at bounding box center [687, 196] width 38 height 11
drag, startPoint x: 413, startPoint y: 131, endPoint x: 470, endPoint y: 131, distance: 57.1
click at [396, 131] on td "Submitted" at bounding box center [352, 125] width 90 height 35
click at [677, 161] on icon "button" at bounding box center [673, 161] width 11 height 11
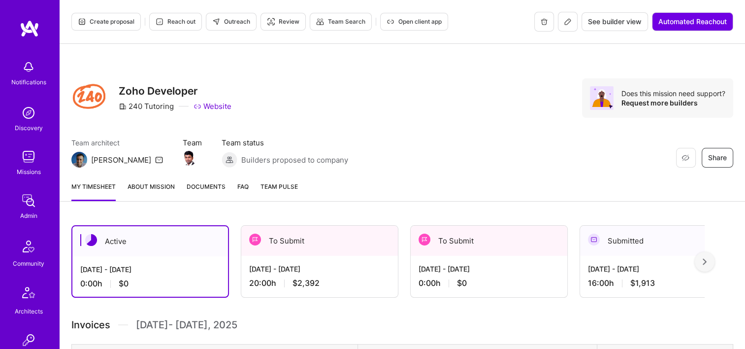
click at [202, 186] on span "Documents" at bounding box center [206, 186] width 39 height 10
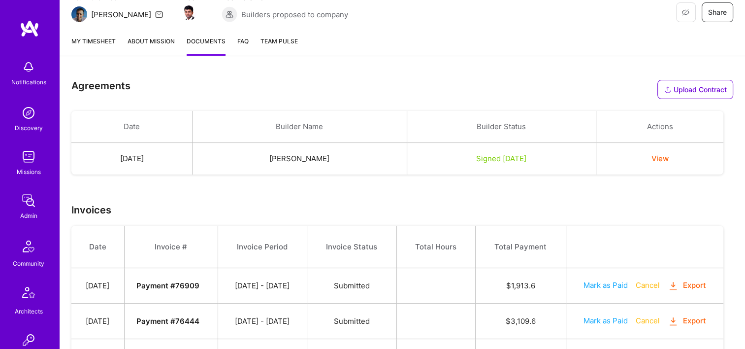
scroll to position [307, 0]
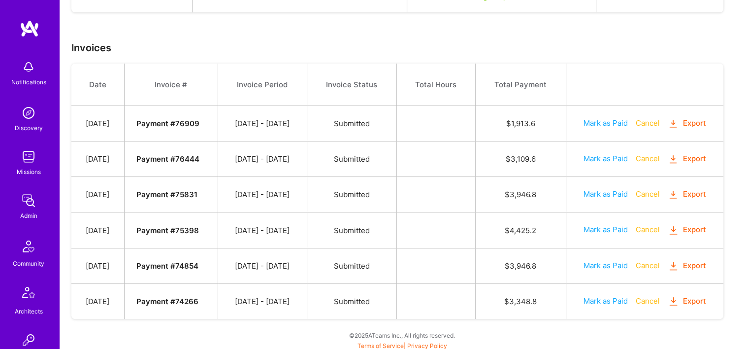
click at [689, 296] on button "Export" at bounding box center [687, 300] width 38 height 11
click at [449, 39] on div "Agreements Upload Contract Drop a file here Choose a file Cancel Remove Date Bu…" at bounding box center [402, 129] width 685 height 446
click at [690, 301] on button "Export" at bounding box center [687, 300] width 38 height 11
click at [435, 213] on td at bounding box center [435, 229] width 79 height 35
click at [699, 260] on button "Export" at bounding box center [687, 265] width 38 height 11
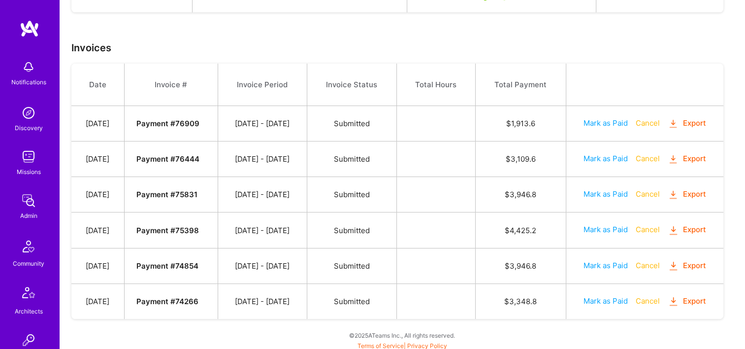
click at [408, 28] on div "Agreements Upload Contract Drop a file here Choose a file Cancel Remove Date Bu…" at bounding box center [402, 129] width 685 height 446
click at [689, 224] on button "Export" at bounding box center [687, 229] width 38 height 11
click at [425, 71] on th "Total Hours" at bounding box center [435, 85] width 79 height 42
click at [696, 195] on button "Export" at bounding box center [687, 194] width 38 height 11
click at [692, 160] on button "Export" at bounding box center [687, 158] width 38 height 11
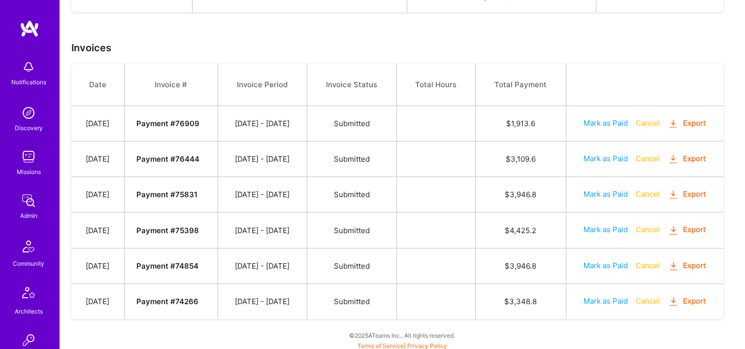
click at [690, 124] on button "Export" at bounding box center [687, 123] width 38 height 11
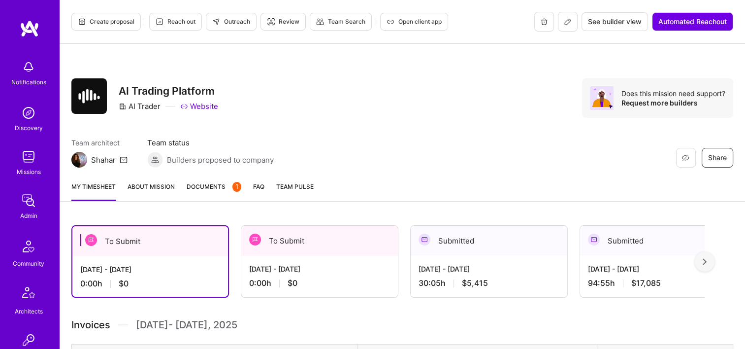
click at [205, 185] on span "Documents 1" at bounding box center [214, 186] width 55 height 10
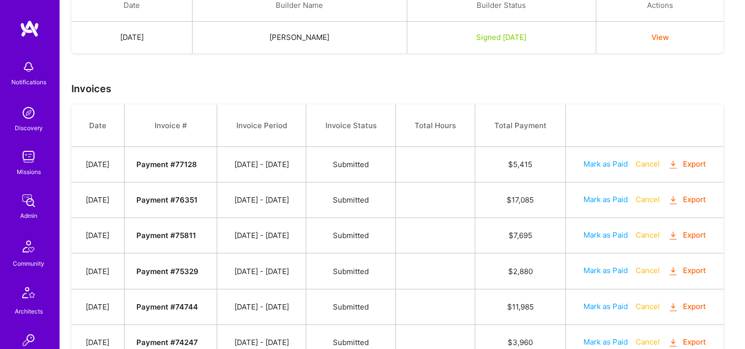
scroll to position [307, 0]
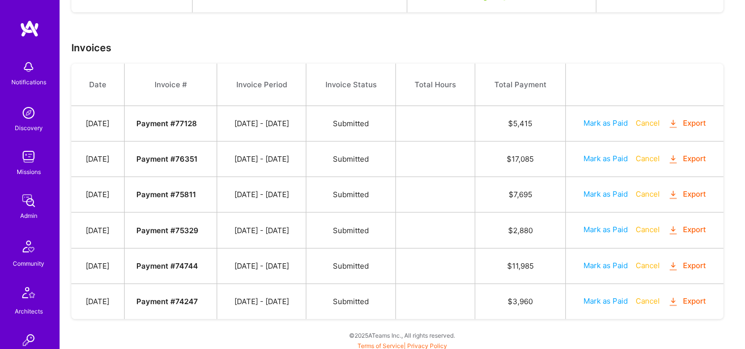
click at [695, 295] on button "Export" at bounding box center [687, 300] width 38 height 11
click at [689, 260] on button "Export" at bounding box center [687, 265] width 38 height 11
click at [694, 228] on button "Export" at bounding box center [687, 229] width 38 height 11
click at [695, 192] on button "Export" at bounding box center [687, 194] width 38 height 11
click at [696, 153] on button "Export" at bounding box center [687, 158] width 38 height 11
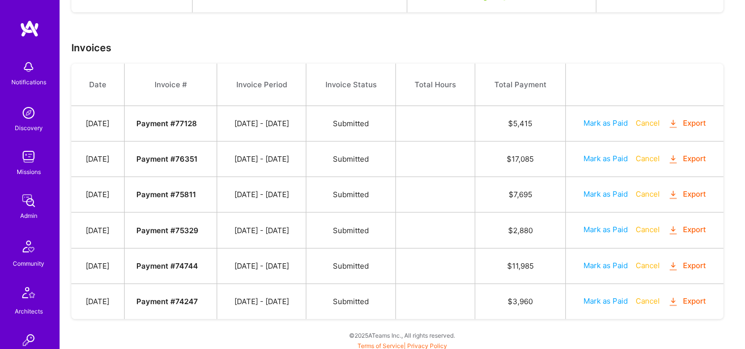
click at [691, 124] on button "Export" at bounding box center [687, 123] width 38 height 11
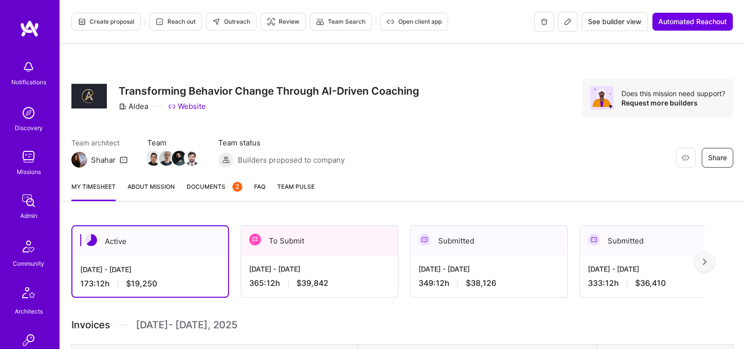
click at [195, 187] on span "Documents 2" at bounding box center [215, 186] width 56 height 10
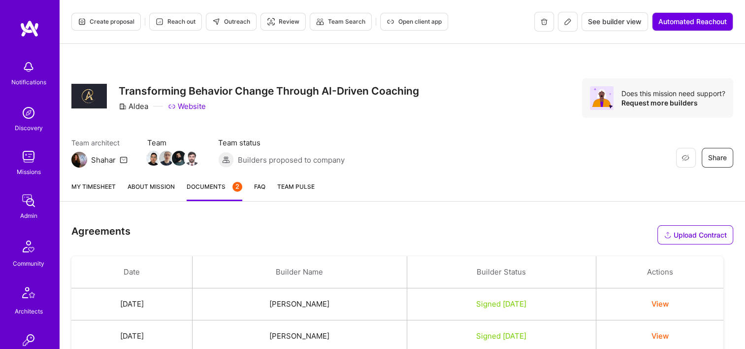
scroll to position [394, 0]
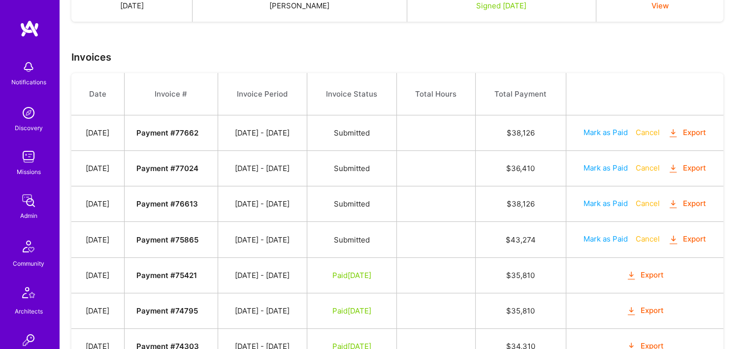
click at [700, 234] on button "Export" at bounding box center [687, 238] width 38 height 11
click at [420, 187] on td at bounding box center [435, 203] width 79 height 35
click at [693, 200] on button "Export" at bounding box center [687, 203] width 38 height 11
click at [691, 170] on button "Export" at bounding box center [687, 167] width 38 height 11
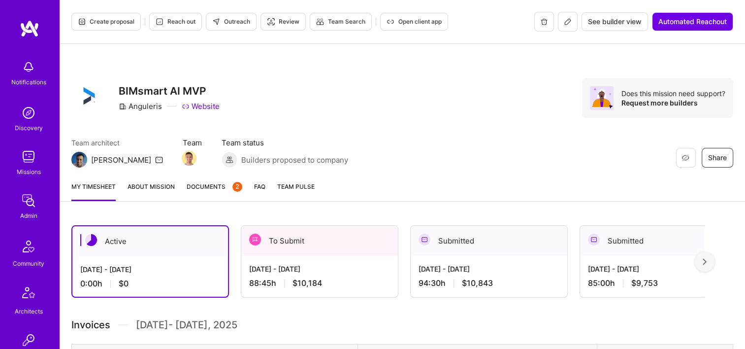
click at [190, 185] on span "Documents 2" at bounding box center [215, 186] width 56 height 10
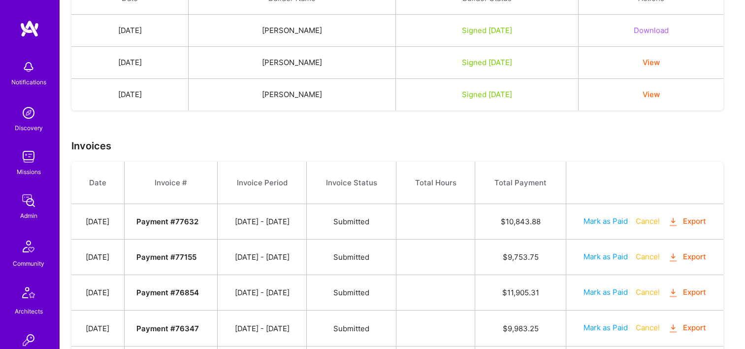
scroll to position [394, 0]
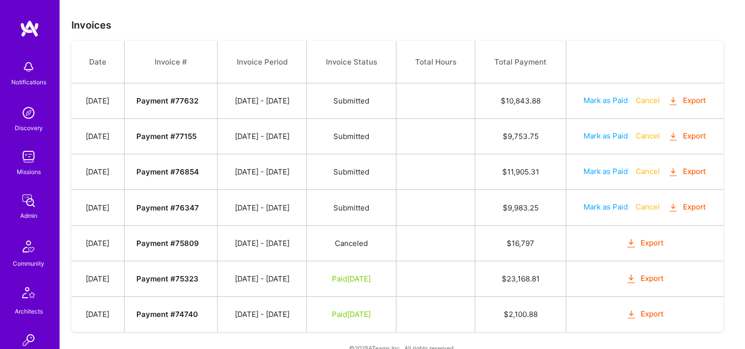
click at [692, 208] on button "Export" at bounding box center [687, 206] width 38 height 11
click at [701, 172] on button "Export" at bounding box center [687, 171] width 38 height 11
click at [695, 130] on button "Export" at bounding box center [687, 135] width 38 height 11
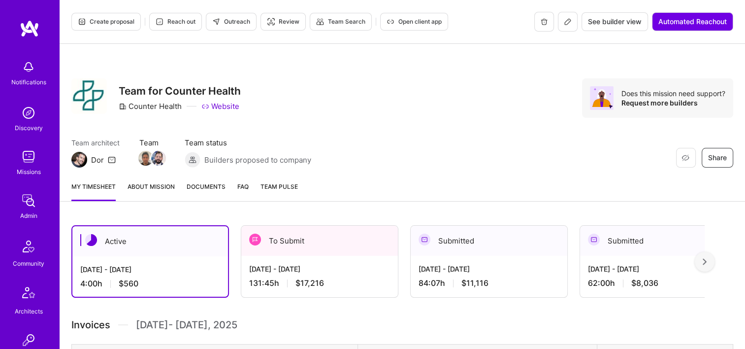
click at [206, 188] on span "Documents" at bounding box center [206, 186] width 39 height 10
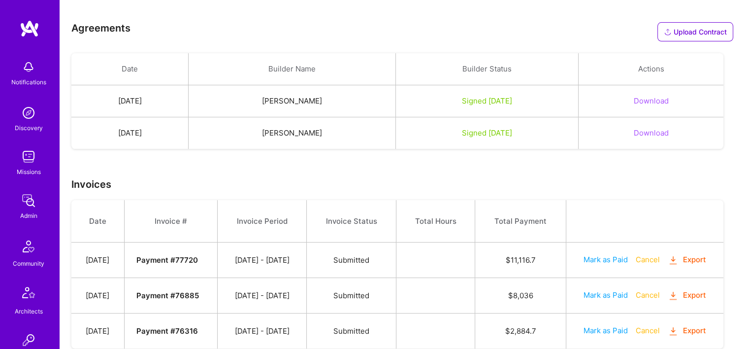
scroll to position [234, 0]
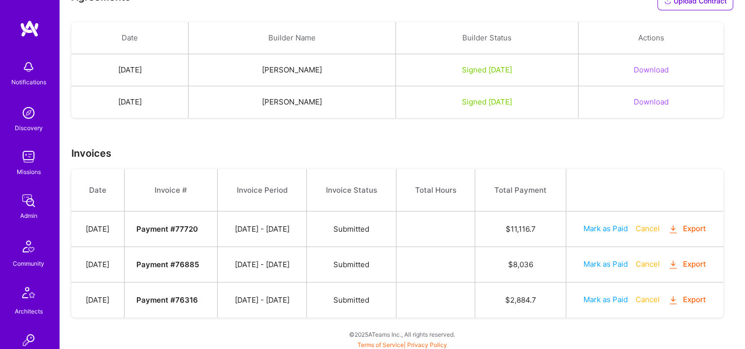
click at [695, 298] on button "Export" at bounding box center [687, 299] width 38 height 11
click at [703, 265] on button "Export" at bounding box center [687, 263] width 38 height 11
